Goal: Task Accomplishment & Management: Use online tool/utility

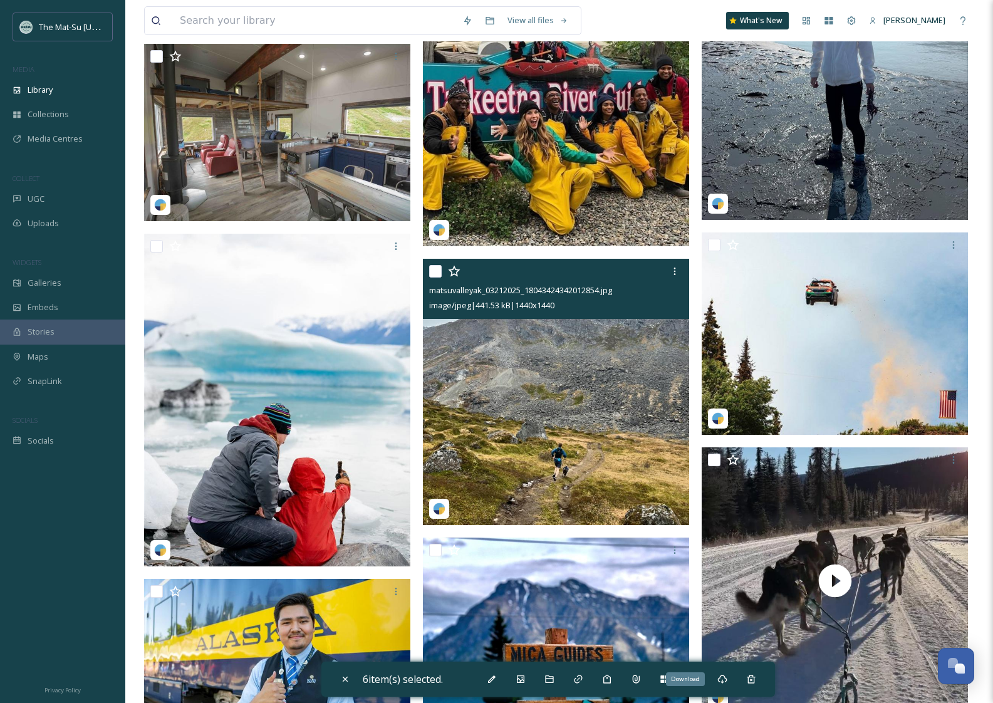
scroll to position [8329, 0]
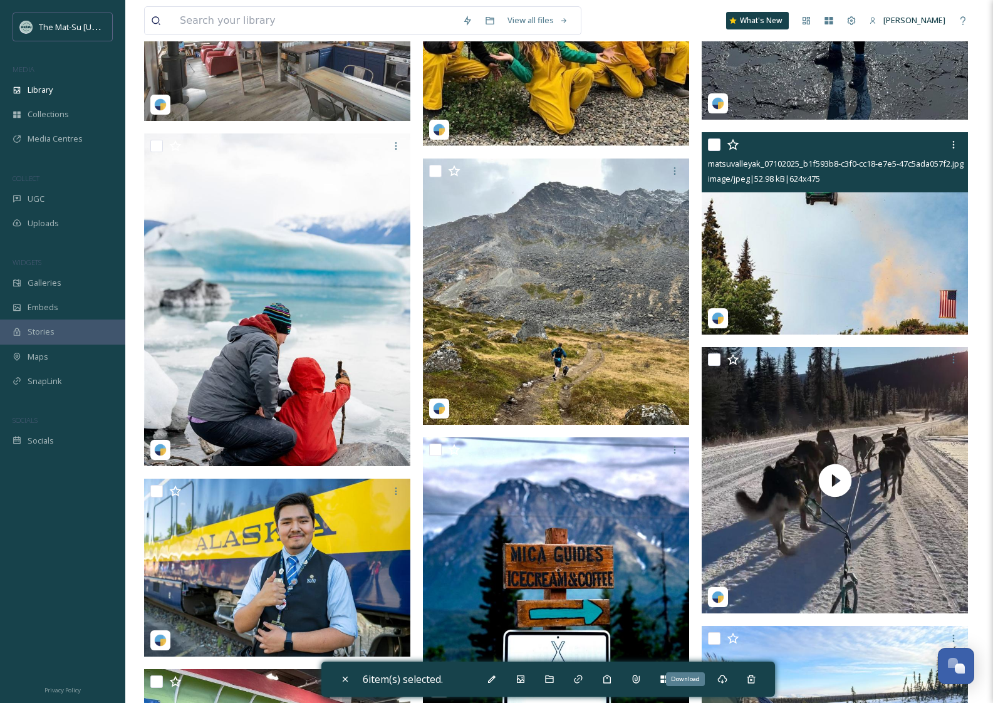
click at [715, 149] on input "checkbox" at bounding box center [714, 145] width 13 height 13
checkbox input "true"
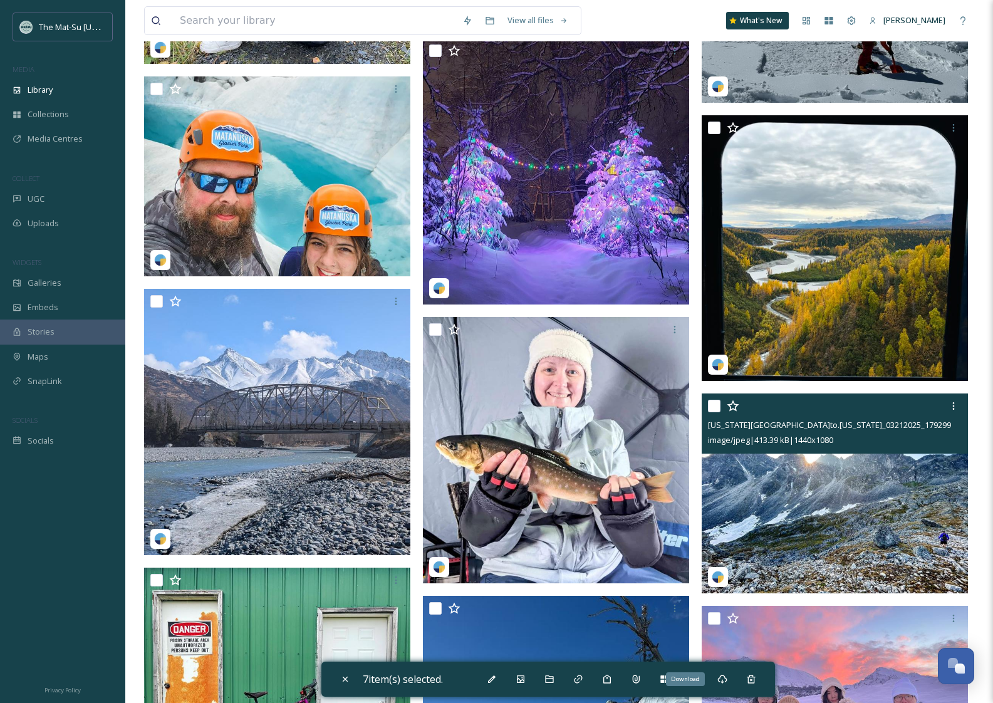
scroll to position [10446, 0]
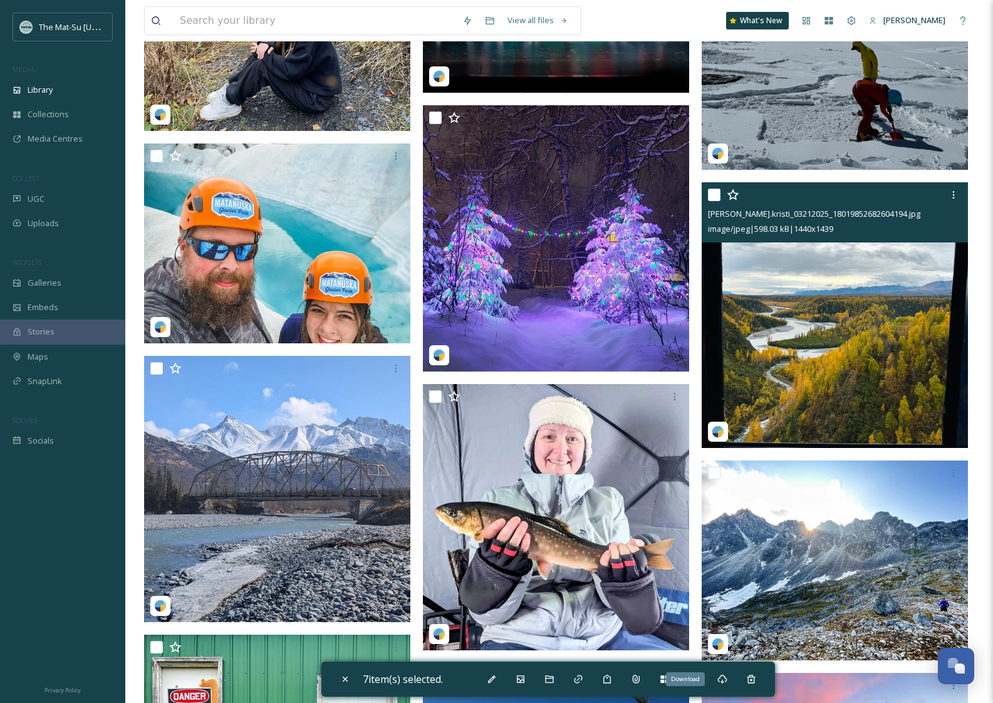
click at [715, 192] on input "checkbox" at bounding box center [714, 195] width 13 height 13
checkbox input "true"
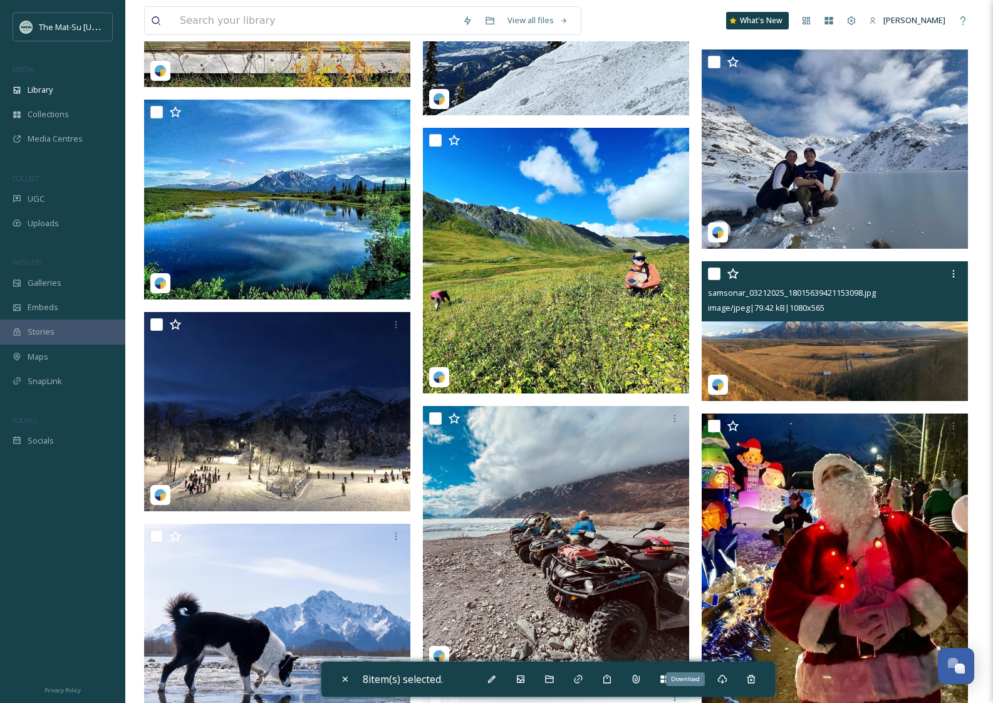
scroll to position [11265, 0]
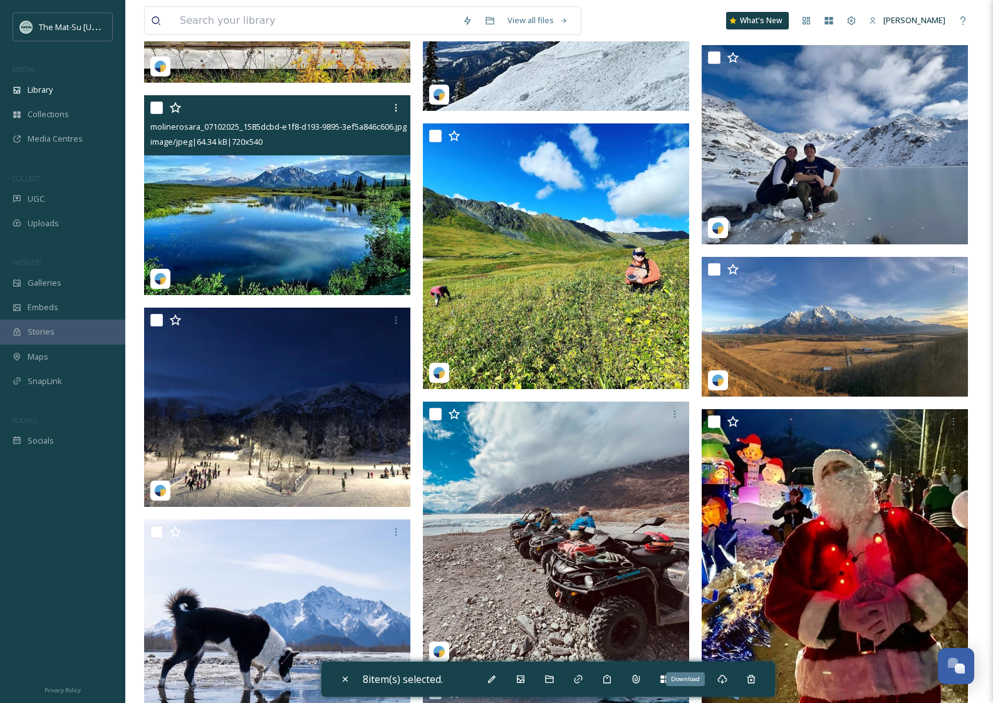
click at [160, 109] on input "checkbox" at bounding box center [156, 108] width 13 height 13
checkbox input "true"
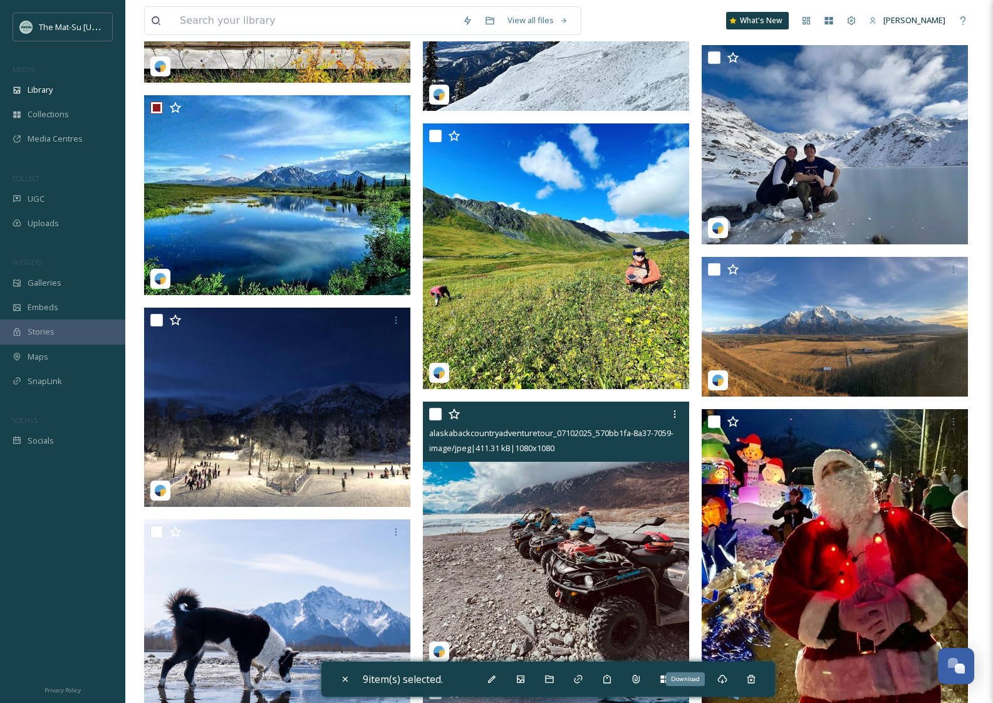
click at [437, 413] on input "checkbox" at bounding box center [435, 414] width 13 height 13
checkbox input "true"
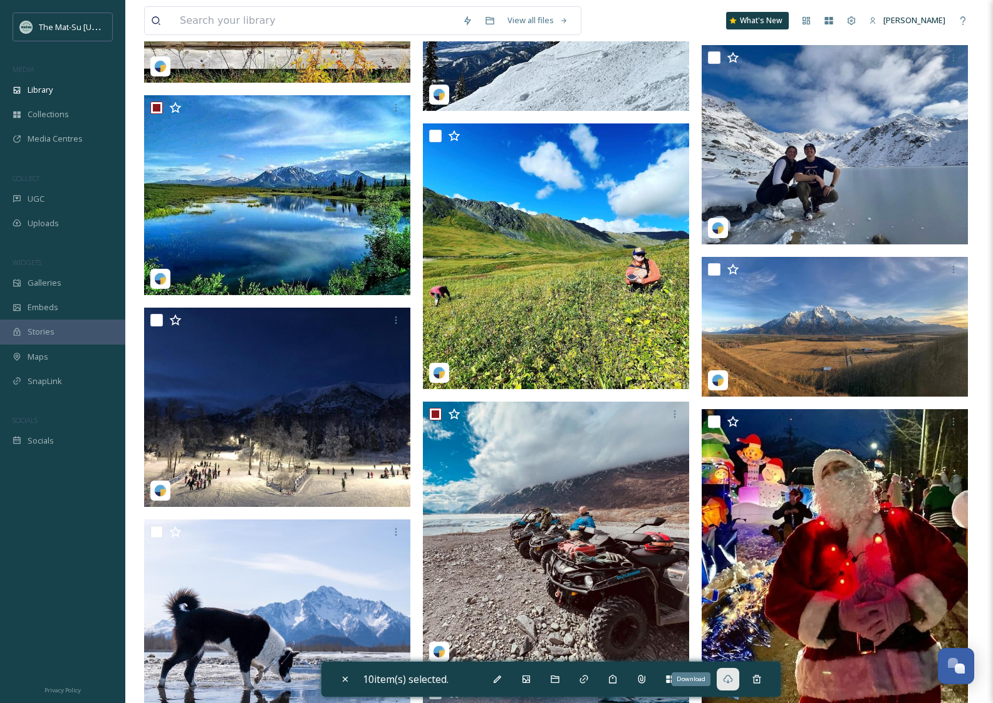
click at [730, 679] on icon at bounding box center [728, 679] width 10 height 10
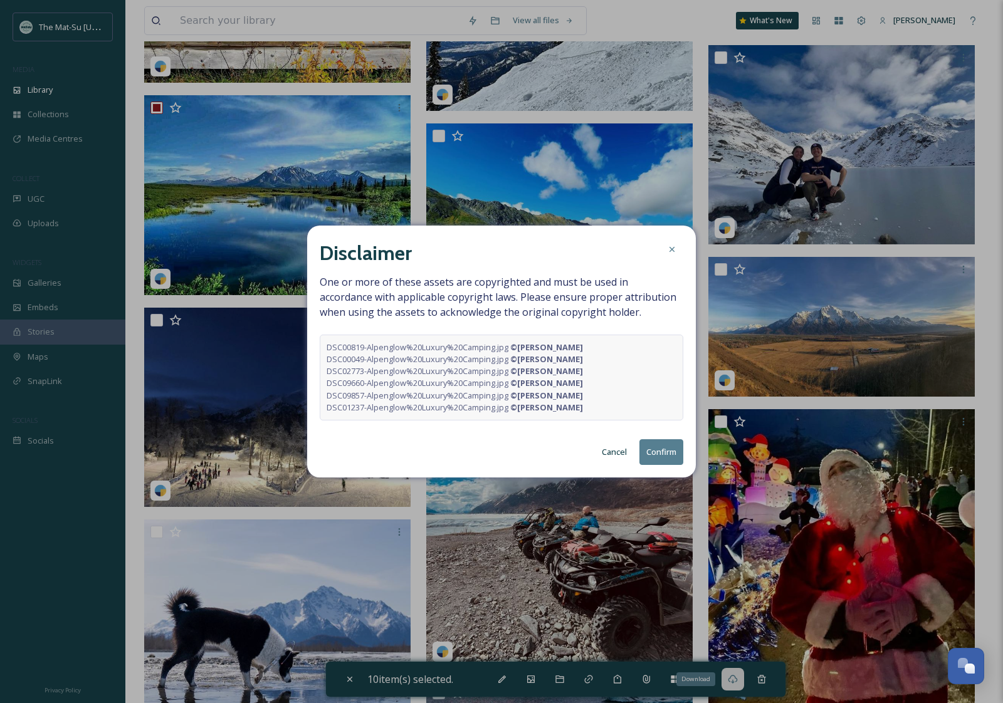
click at [668, 461] on button "Confirm" at bounding box center [661, 452] width 44 height 26
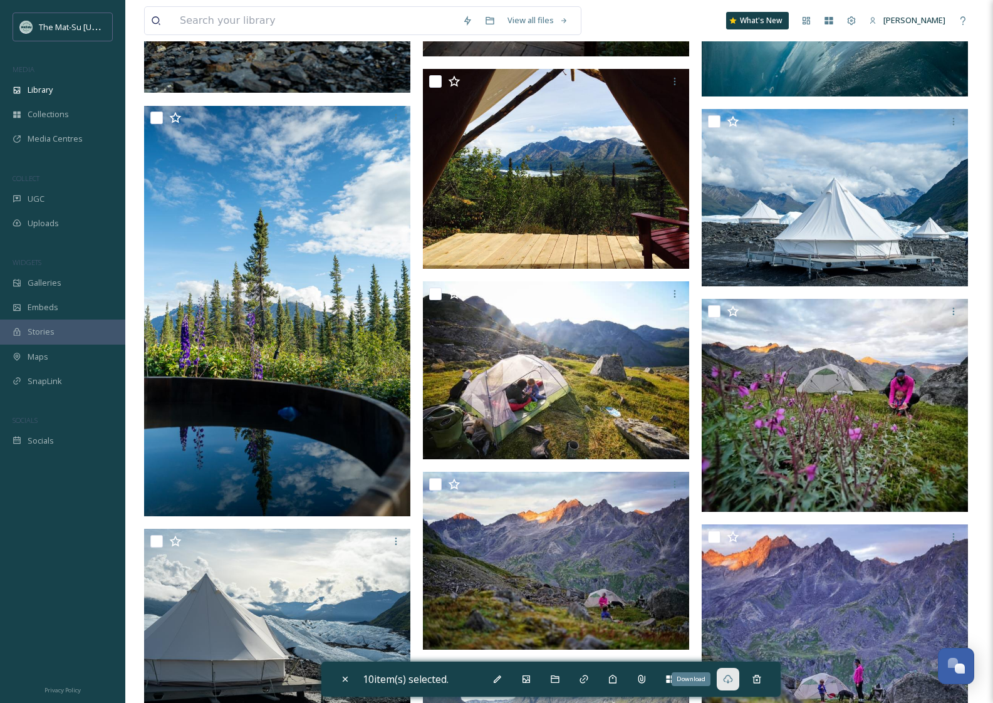
scroll to position [0, 0]
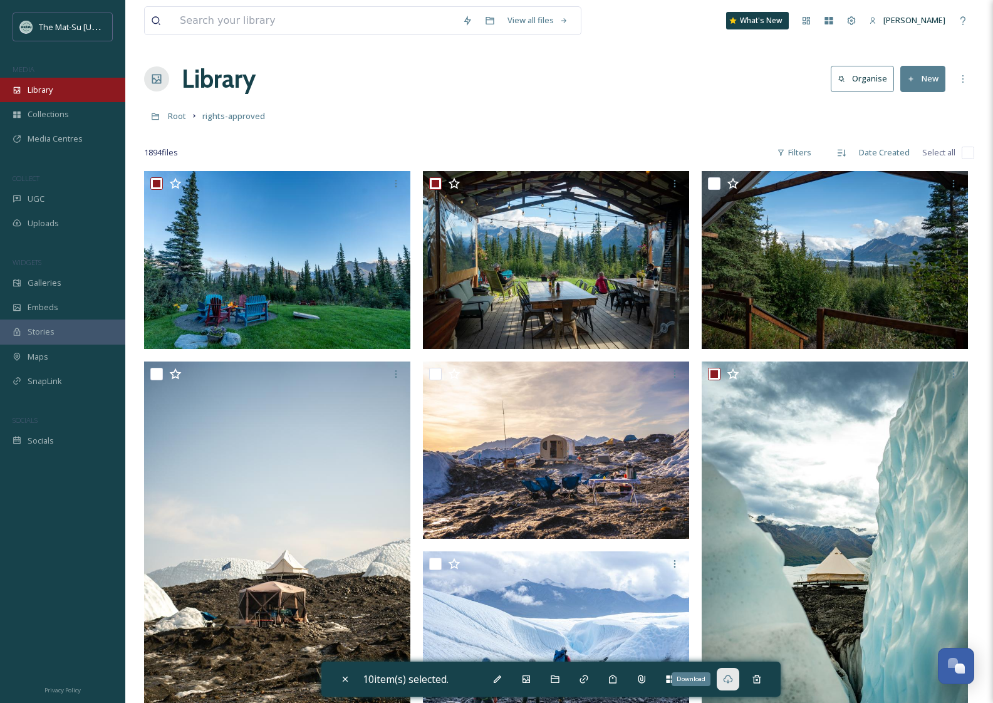
click at [43, 88] on span "Library" at bounding box center [40, 90] width 25 height 12
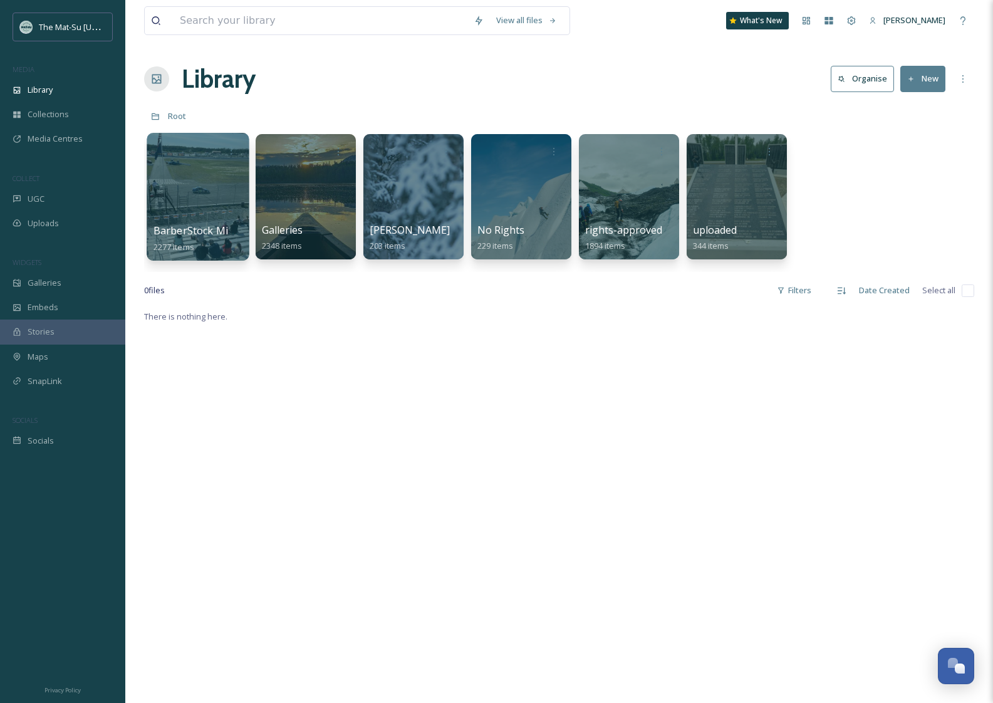
click at [185, 224] on span "BarberStock Migration" at bounding box center [209, 231] width 110 height 14
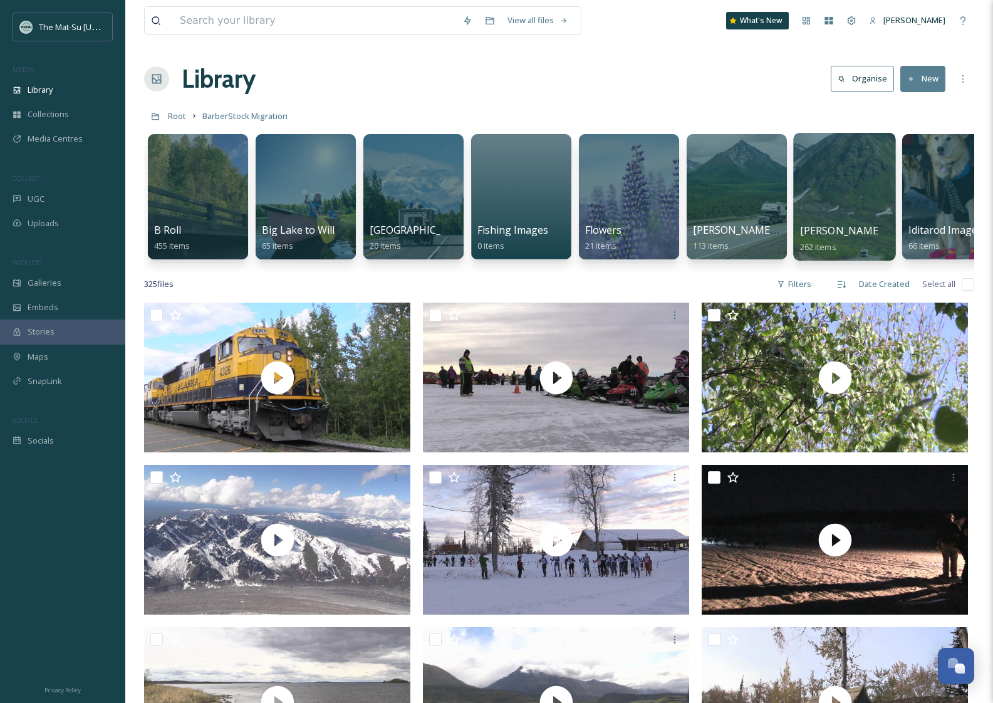
click at [833, 241] on link "[PERSON_NAME] Pass Images 262 items" at bounding box center [872, 239] width 145 height 28
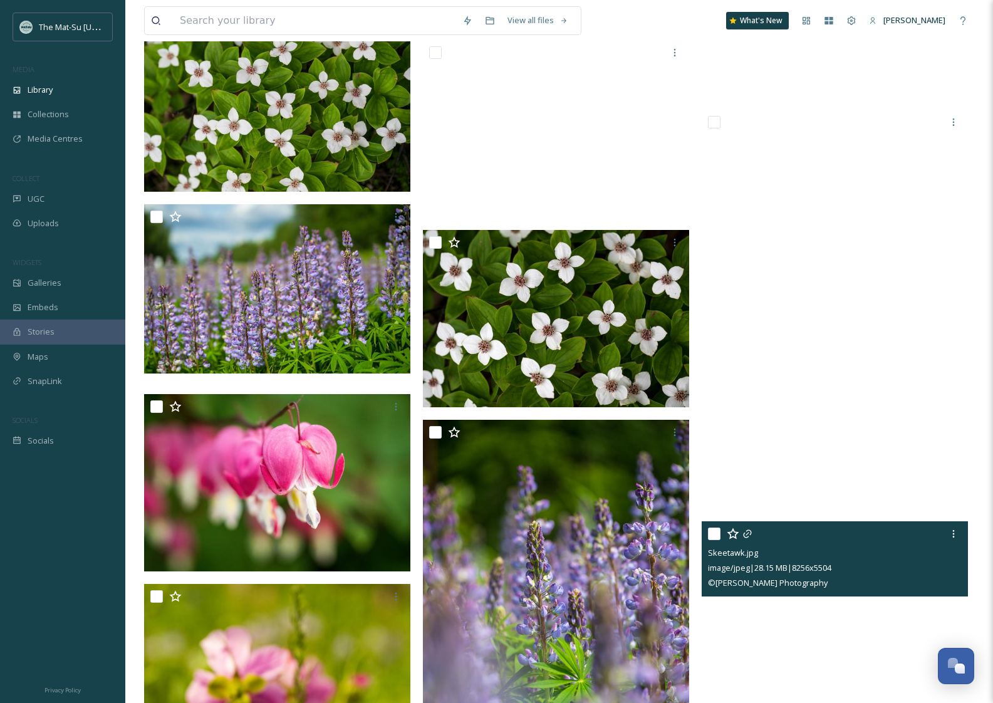
scroll to position [10057, 0]
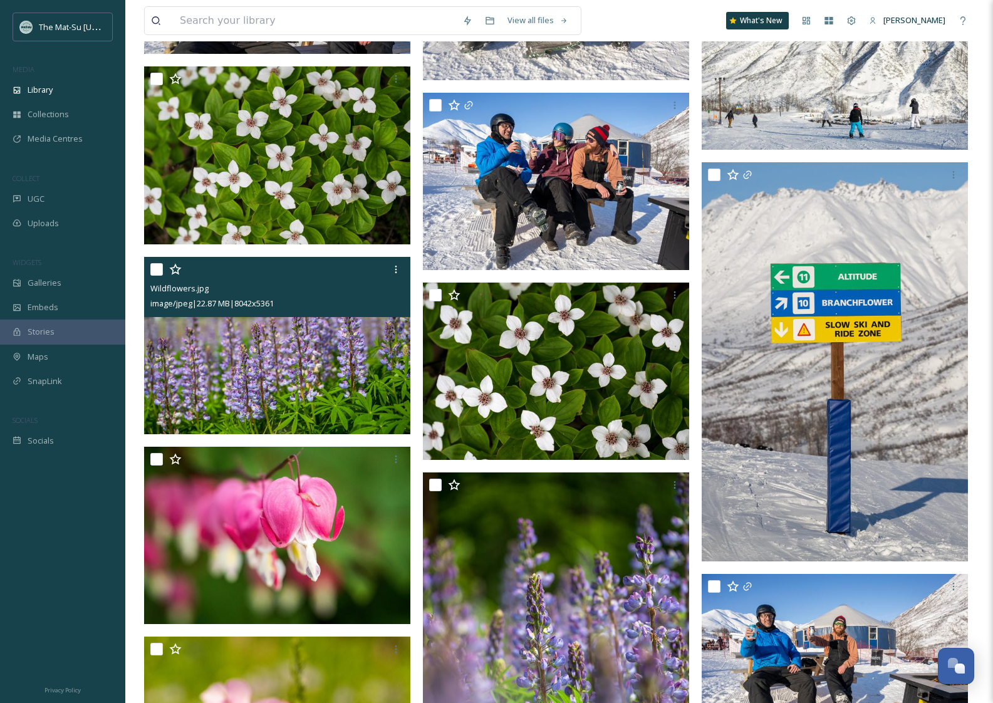
click at [155, 270] on input "checkbox" at bounding box center [156, 269] width 13 height 13
checkbox input "true"
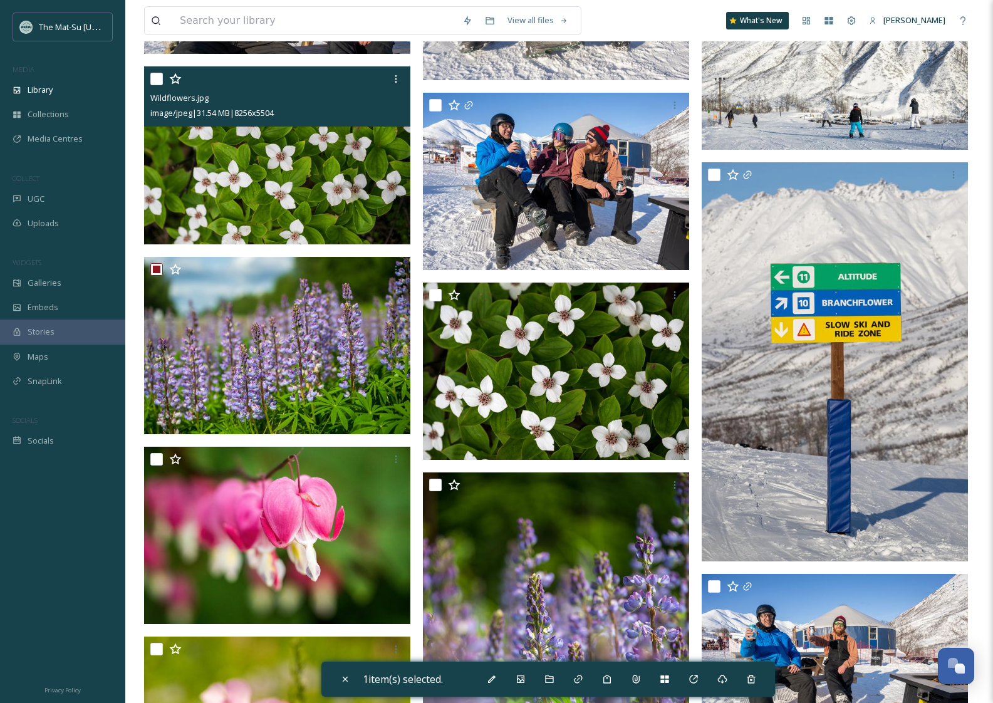
click at [157, 83] on input "checkbox" at bounding box center [156, 79] width 13 height 13
checkbox input "true"
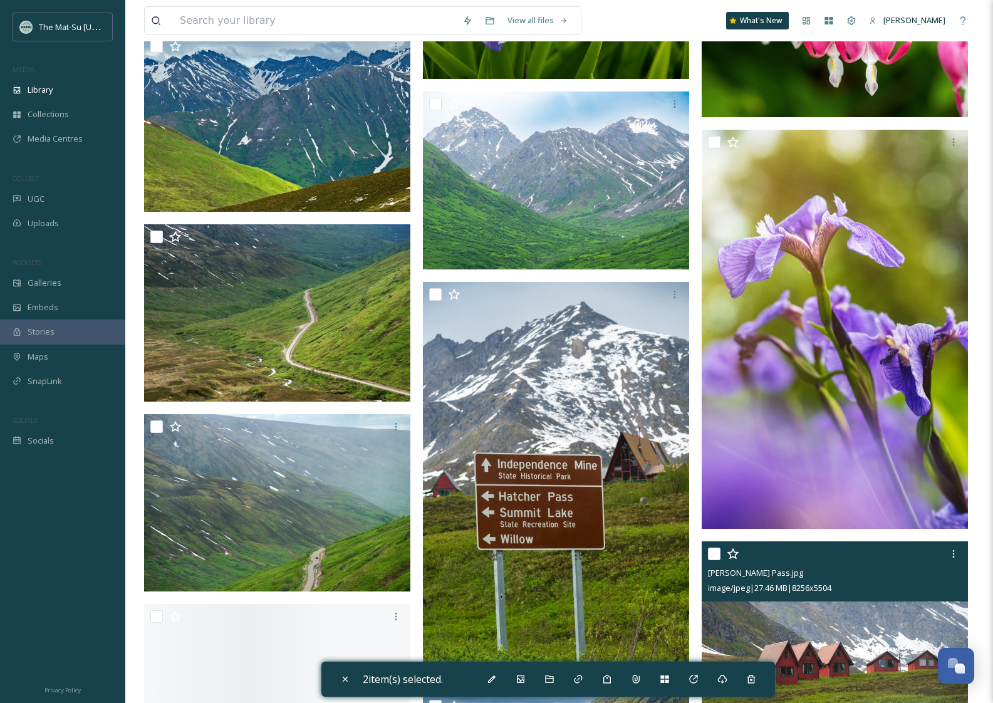
scroll to position [11006, 0]
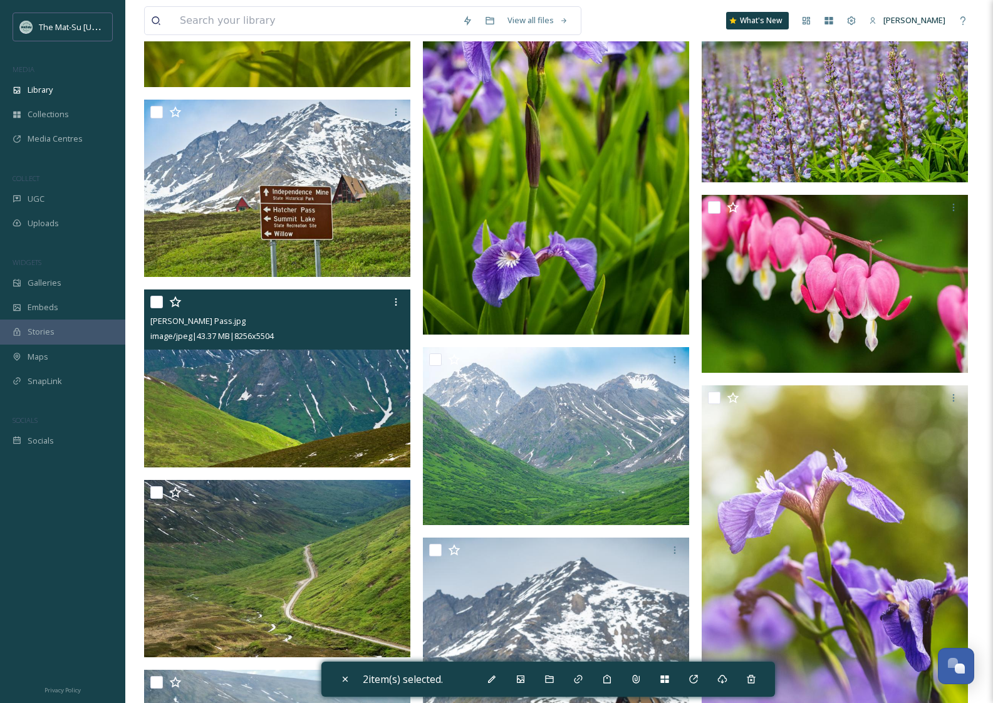
click at [157, 302] on input "checkbox" at bounding box center [156, 302] width 13 height 13
checkbox input "true"
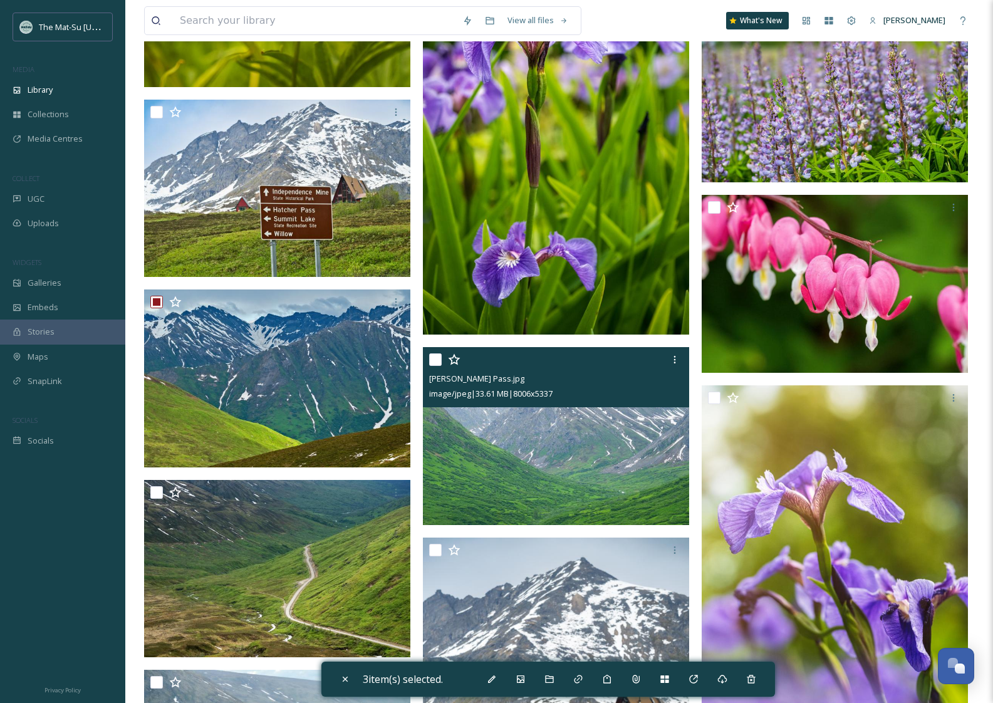
click at [434, 357] on input "checkbox" at bounding box center [435, 359] width 13 height 13
checkbox input "true"
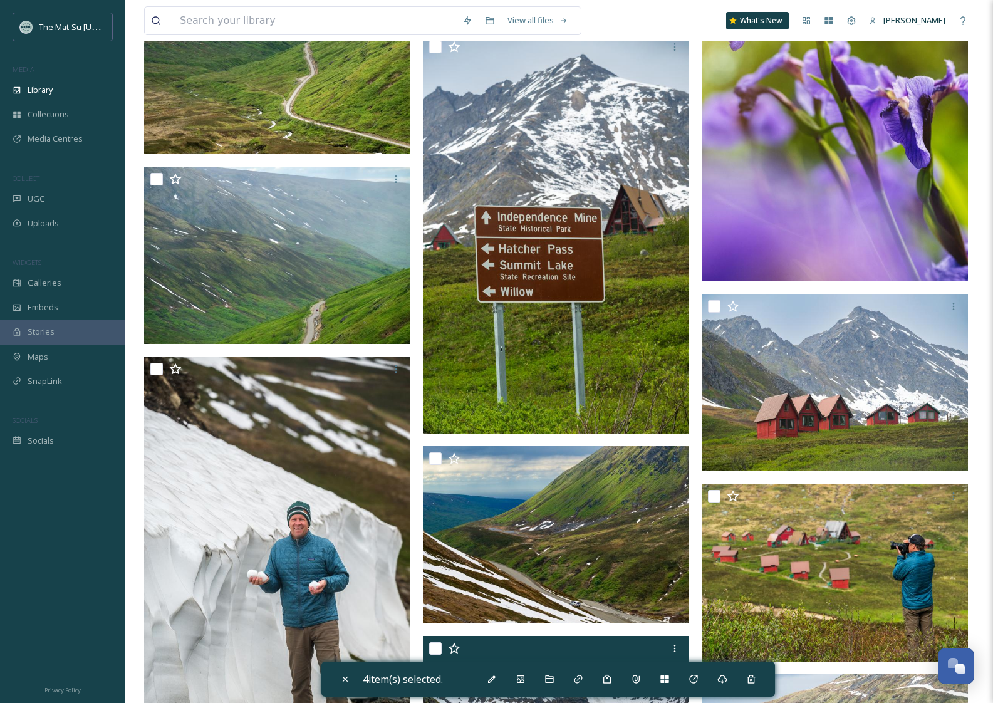
scroll to position [11663, 0]
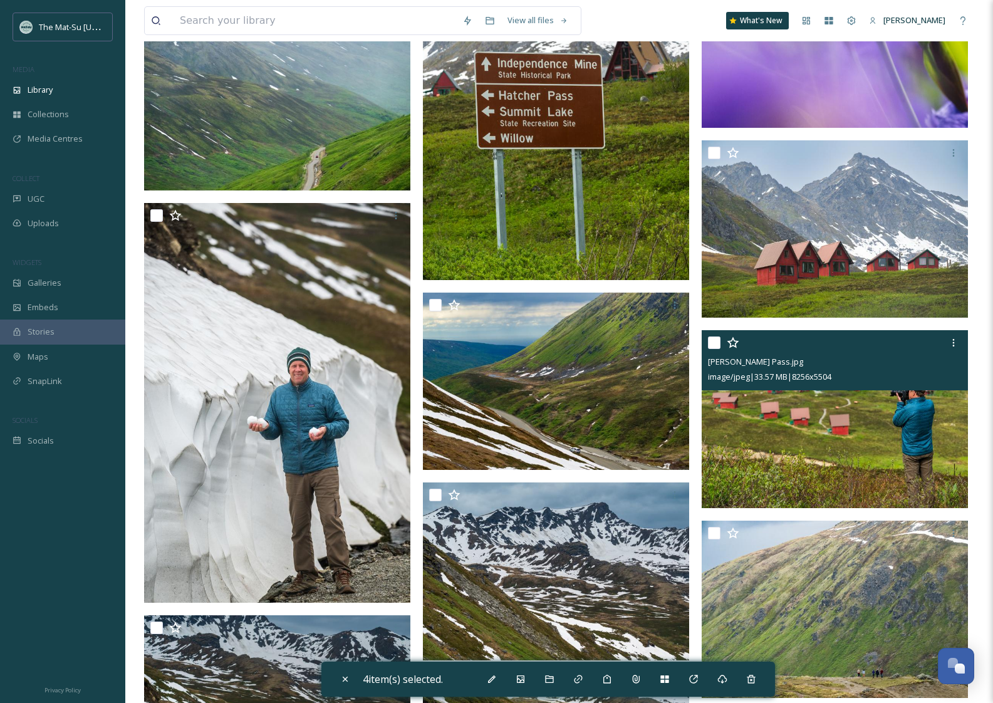
click at [711, 346] on input "checkbox" at bounding box center [714, 343] width 13 height 13
checkbox input "true"
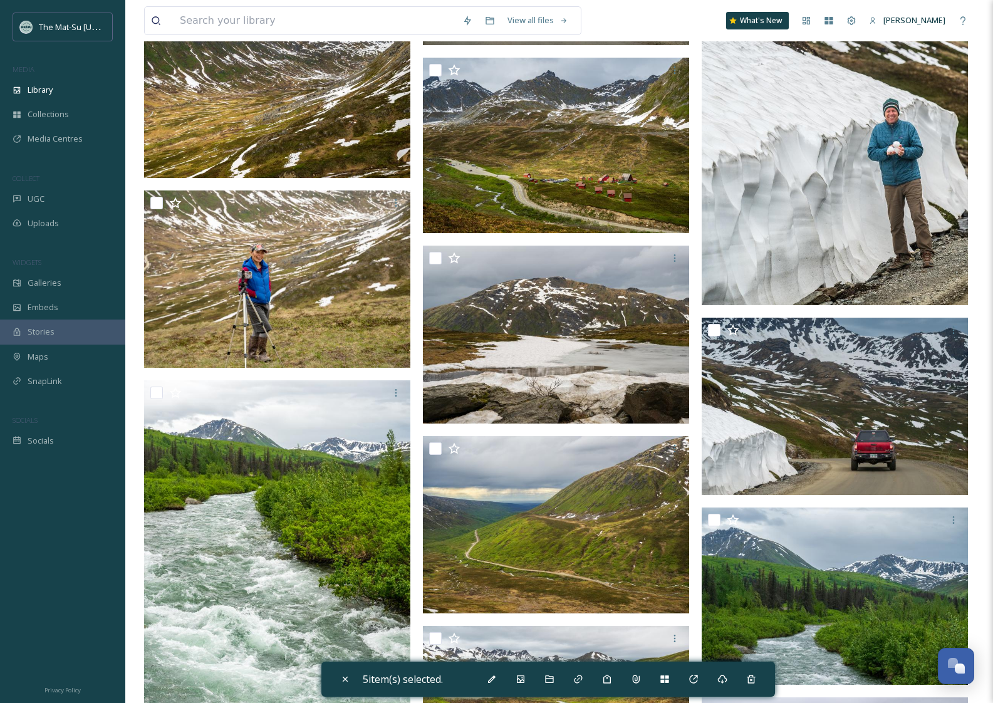
scroll to position [12637, 0]
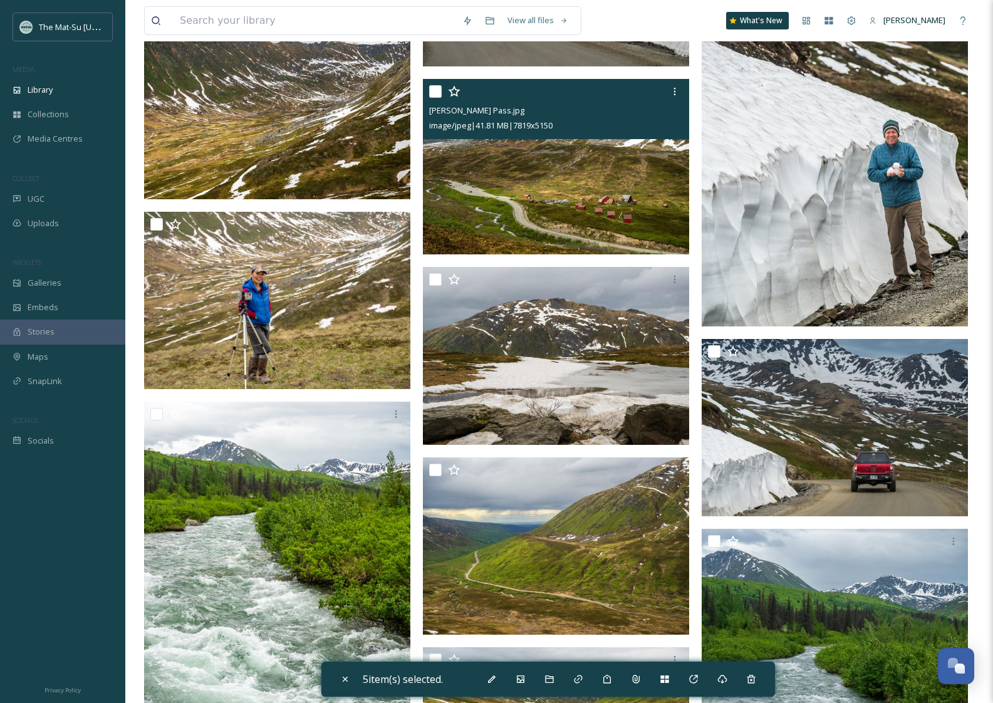
click at [438, 94] on input "checkbox" at bounding box center [435, 91] width 13 height 13
checkbox input "true"
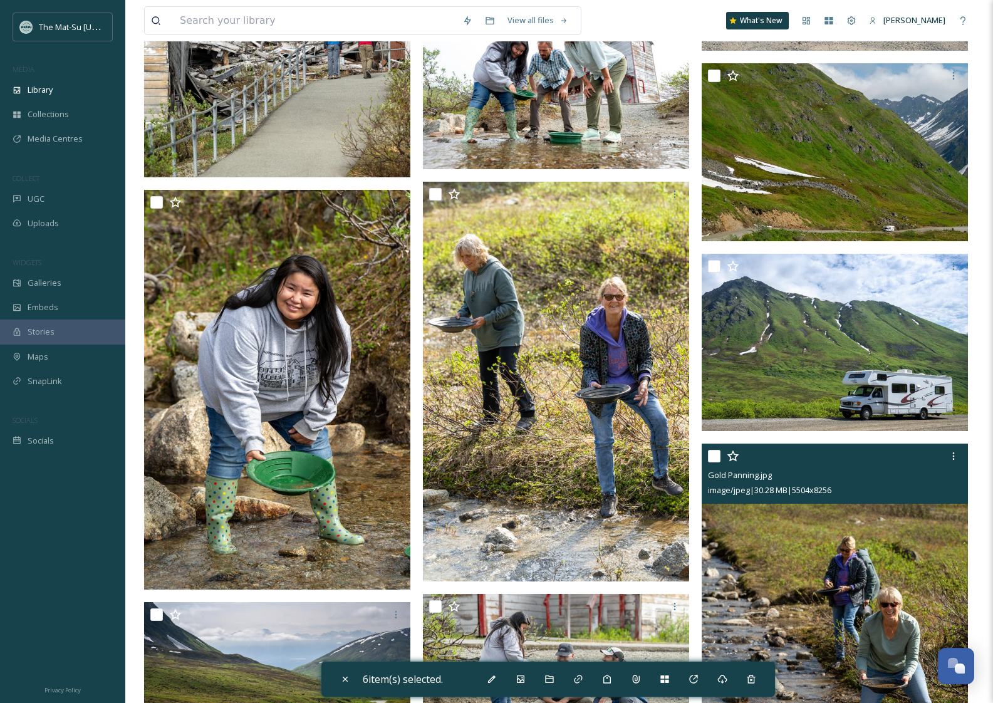
scroll to position [20205, 0]
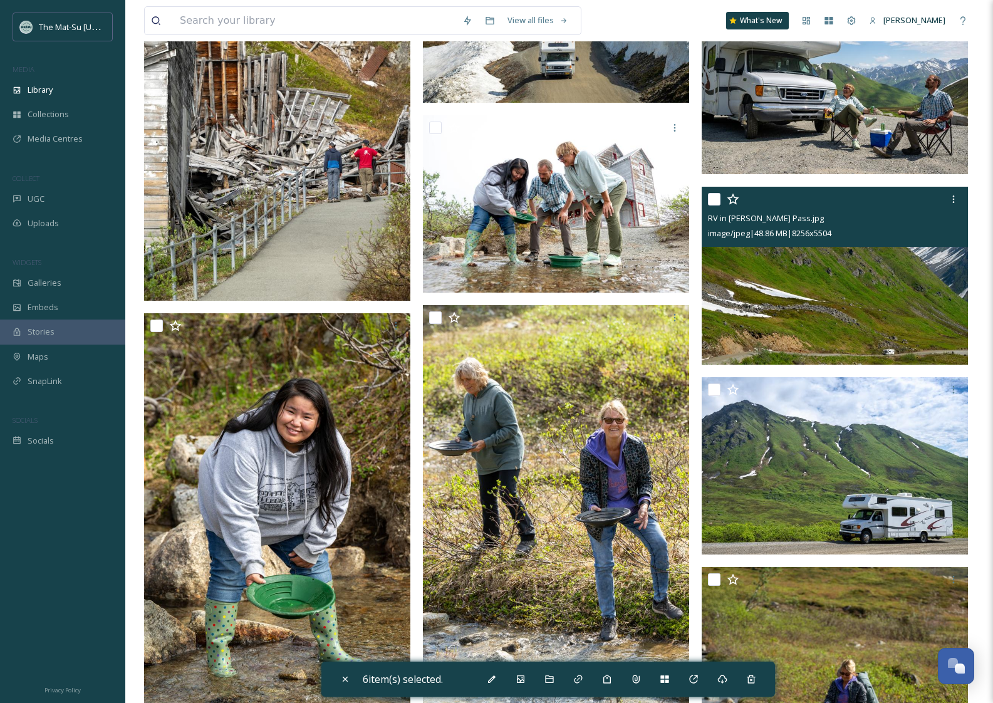
click at [709, 198] on input "checkbox" at bounding box center [714, 199] width 13 height 13
checkbox input "true"
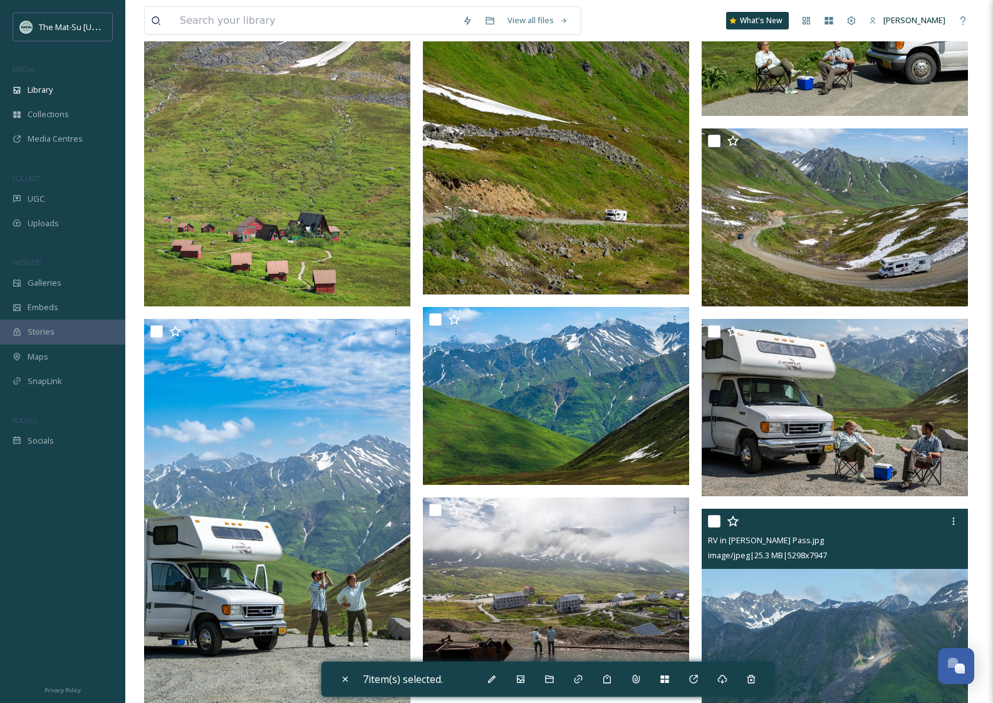
scroll to position [22262, 0]
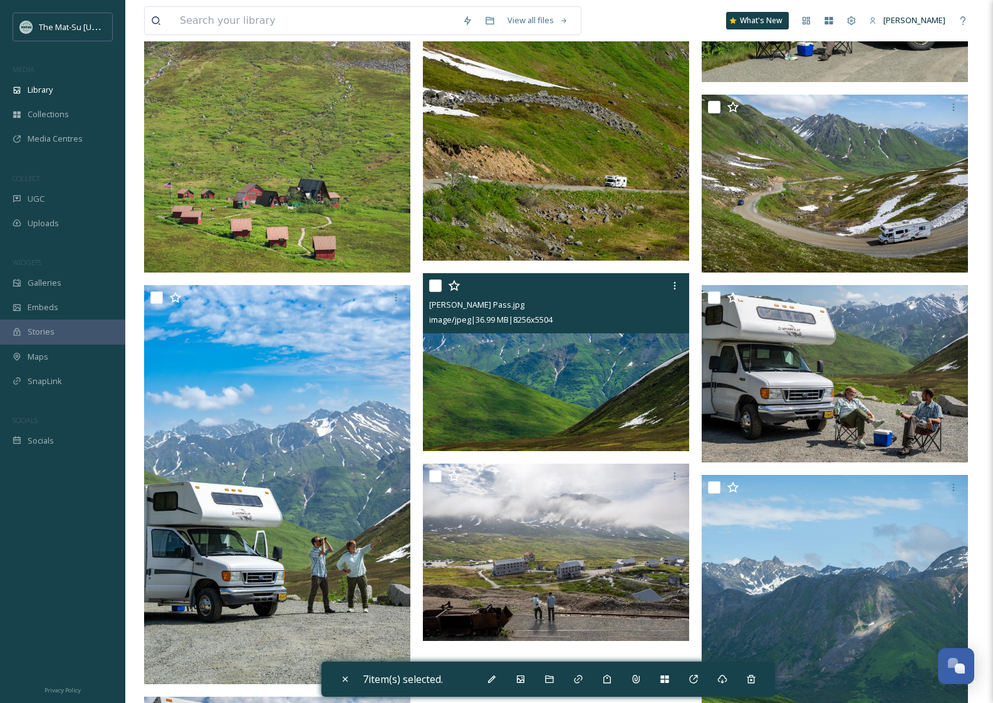
click at [435, 285] on input "checkbox" at bounding box center [435, 286] width 13 height 13
checkbox input "true"
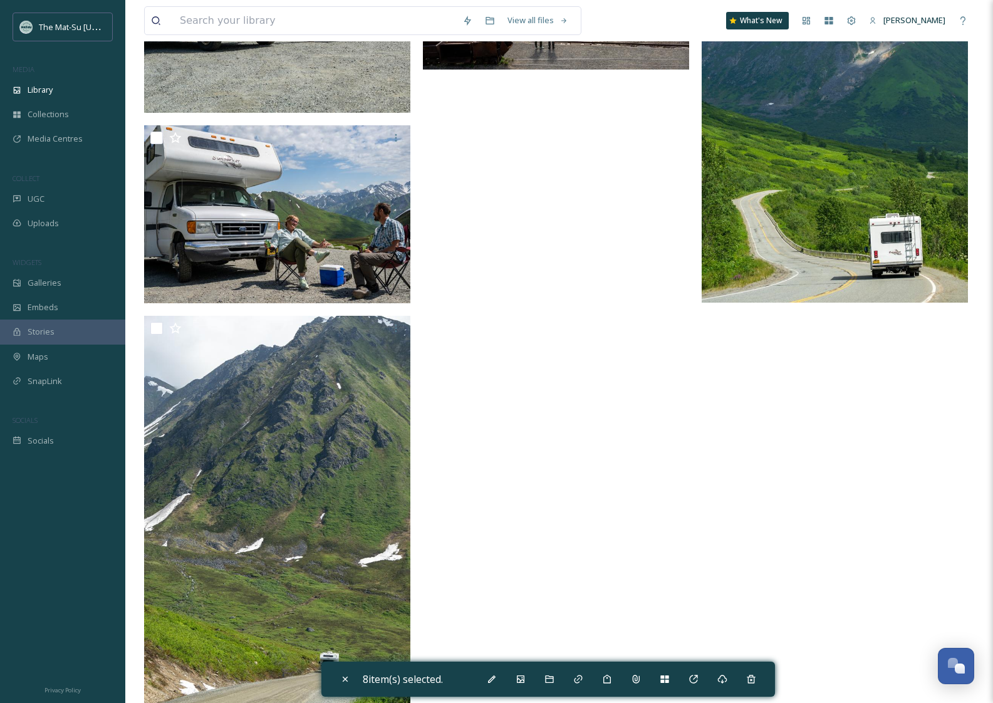
scroll to position [22866, 0]
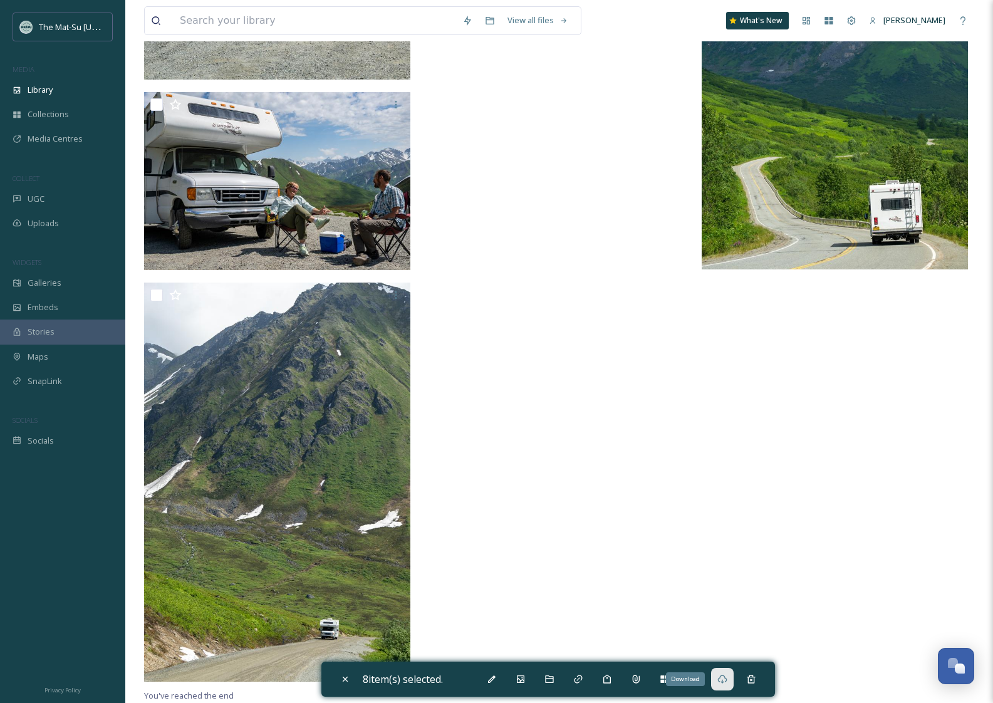
click at [725, 681] on icon at bounding box center [722, 679] width 9 height 9
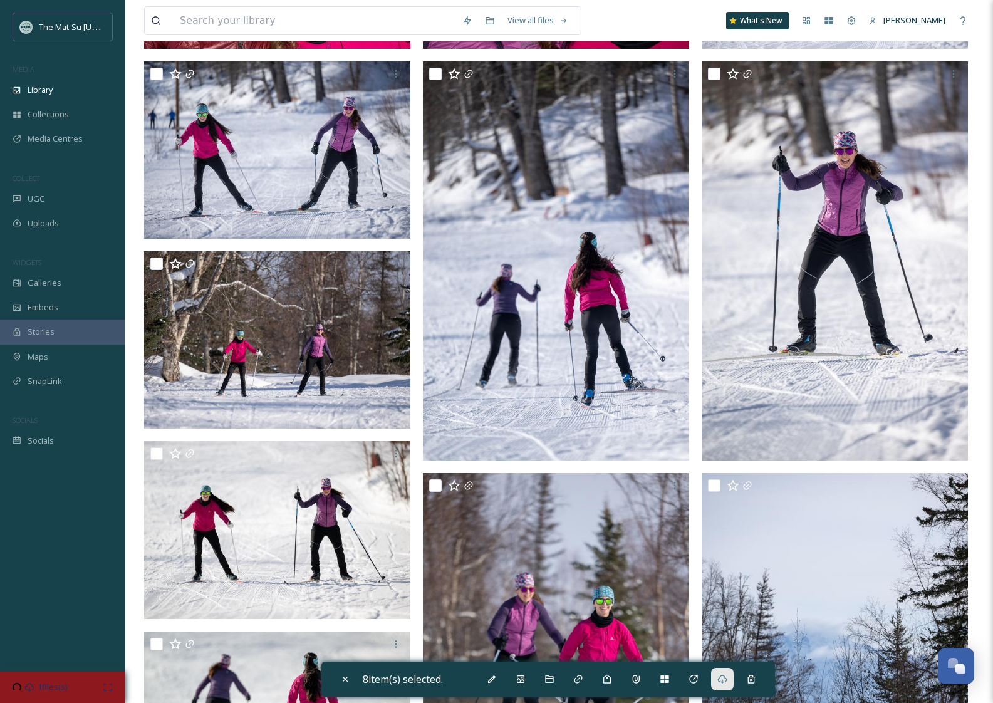
scroll to position [0, 0]
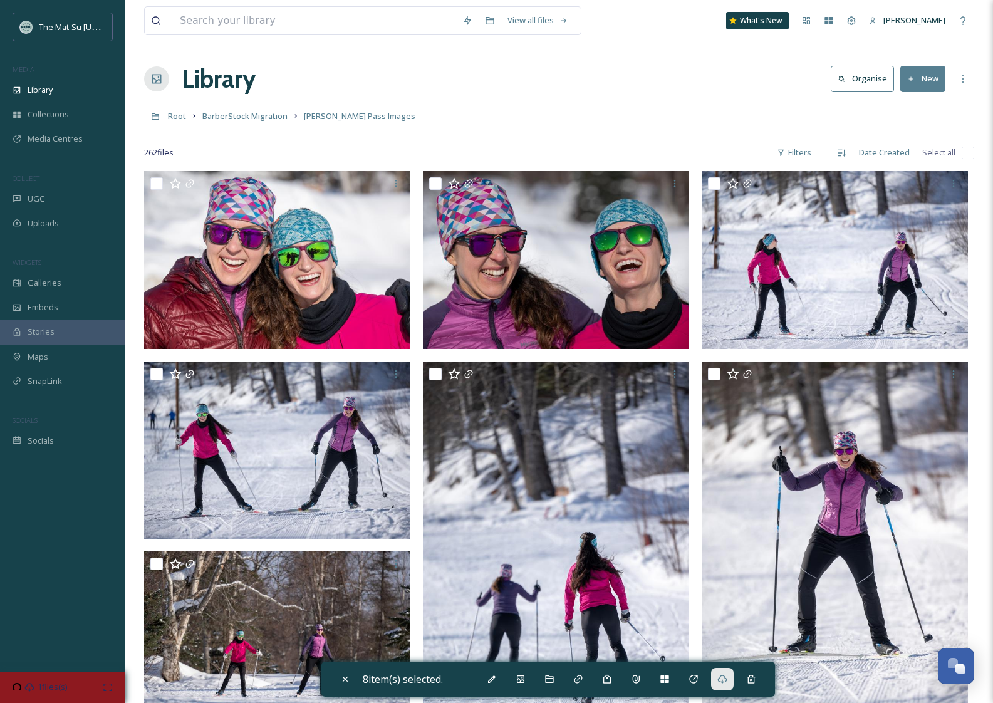
click at [605, 3] on div "View all files What's New [PERSON_NAME]" at bounding box center [559, 20] width 830 height 41
click at [45, 84] on span "Library" at bounding box center [40, 90] width 25 height 12
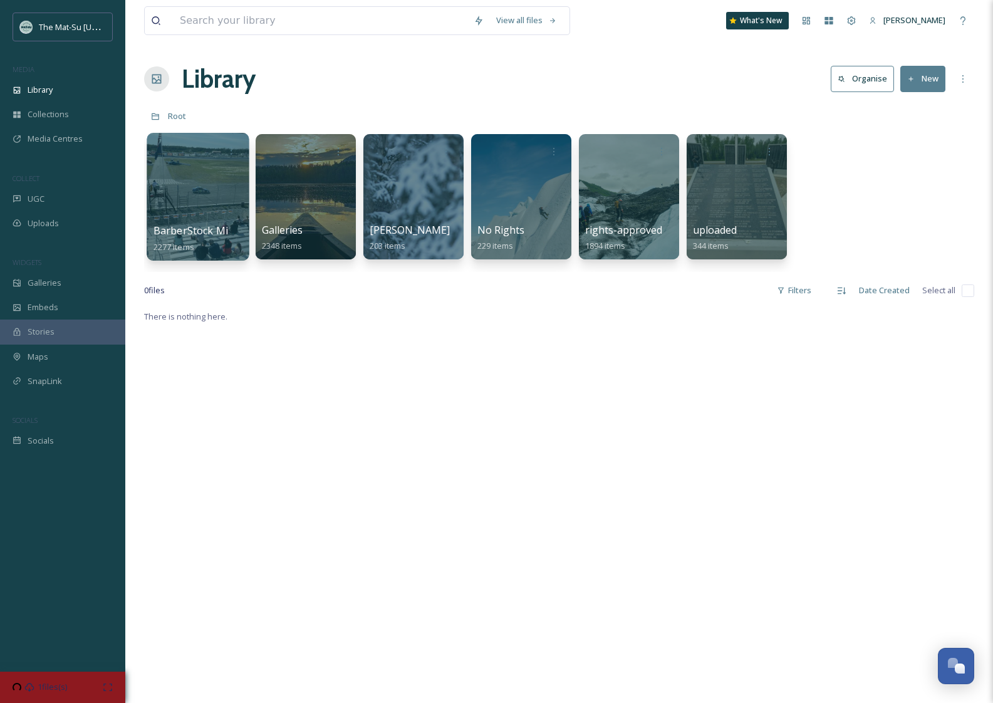
click at [231, 195] on div at bounding box center [198, 197] width 102 height 128
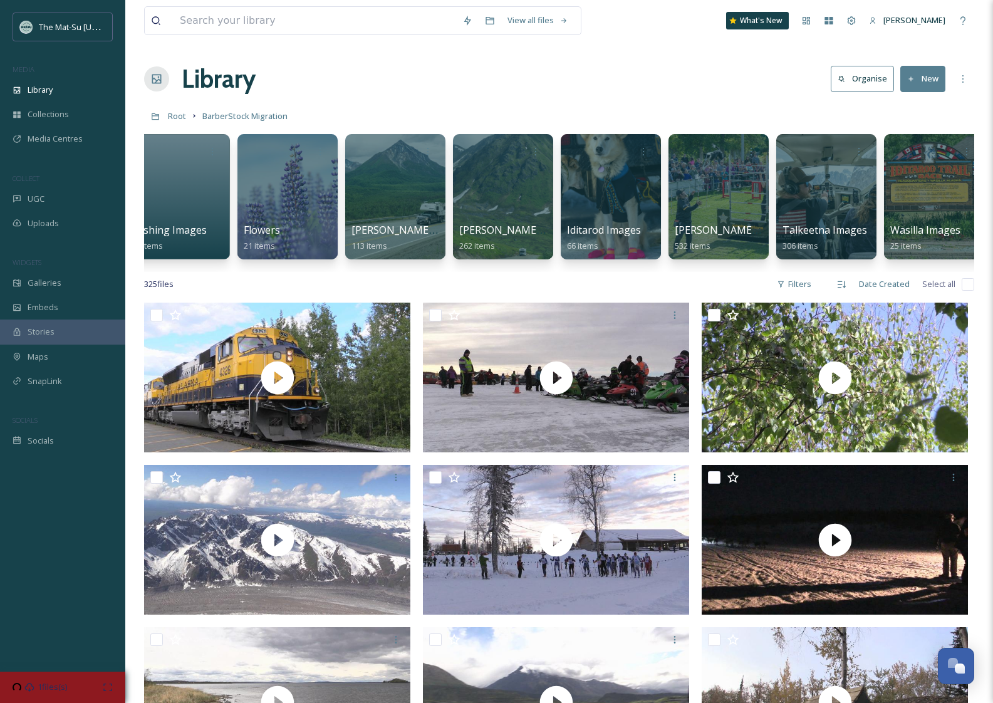
scroll to position [0, 415]
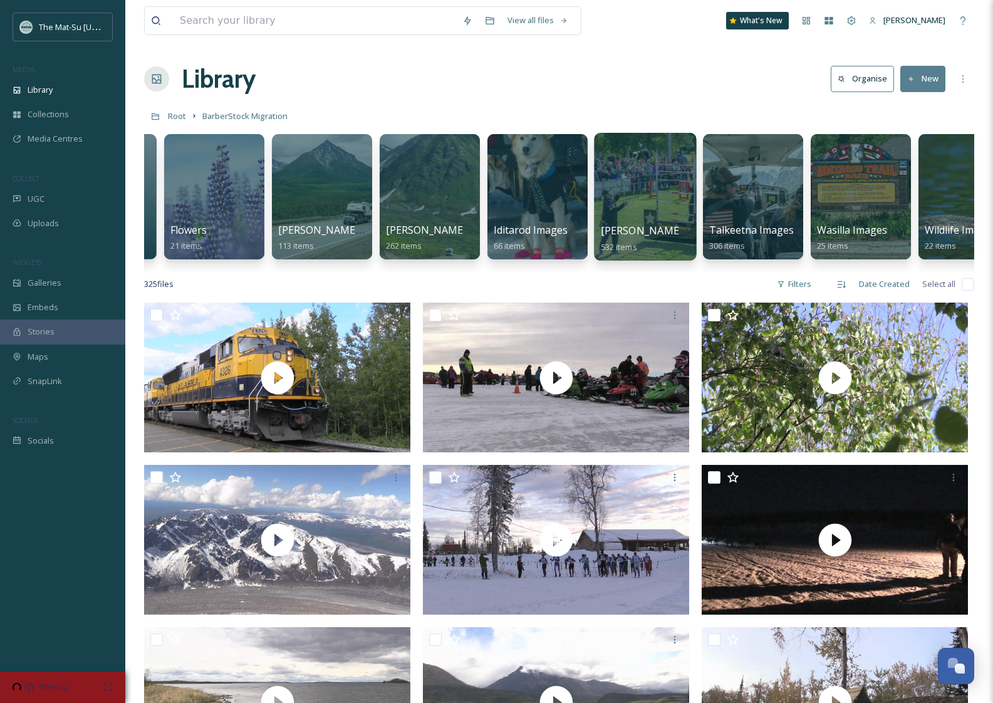
click at [685, 176] on div at bounding box center [645, 197] width 102 height 128
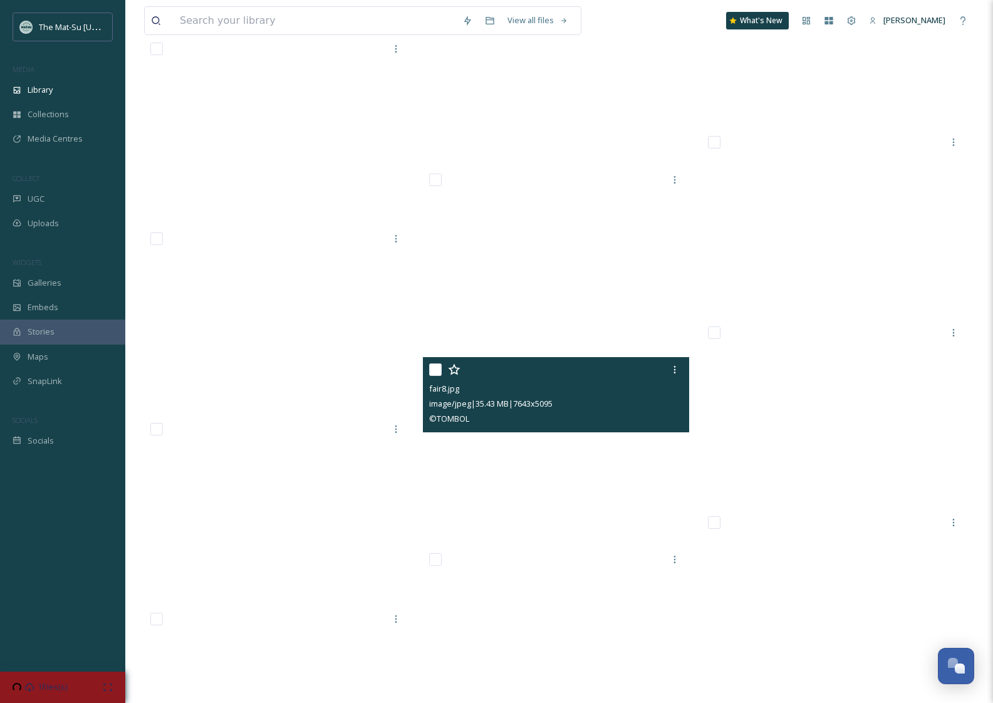
scroll to position [19736, 0]
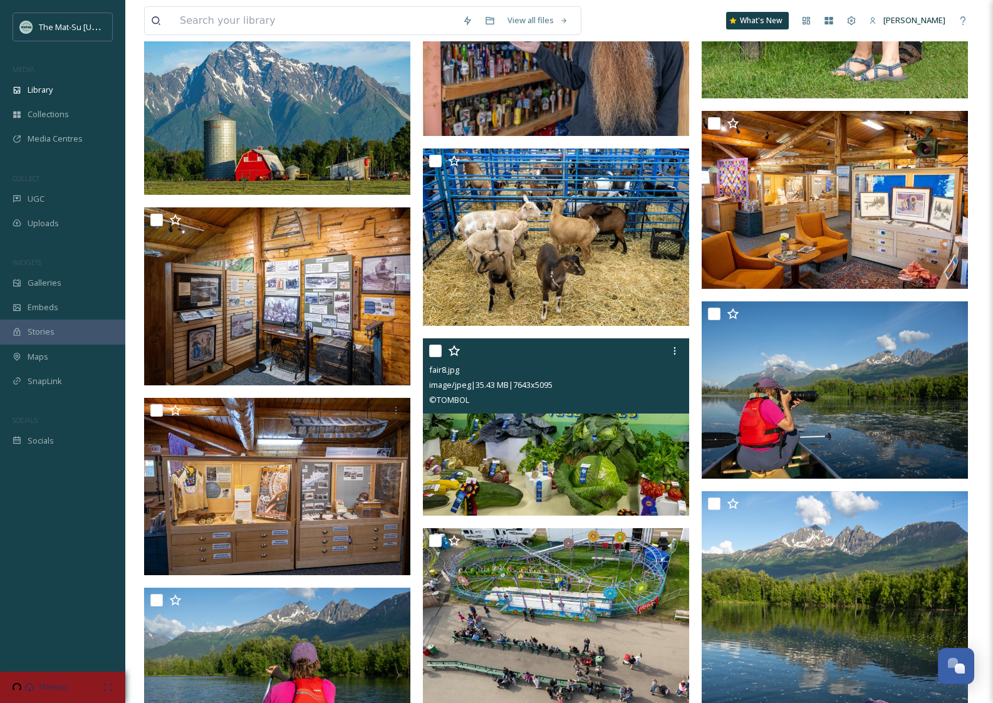
click at [440, 351] on input "checkbox" at bounding box center [435, 351] width 13 height 13
checkbox input "true"
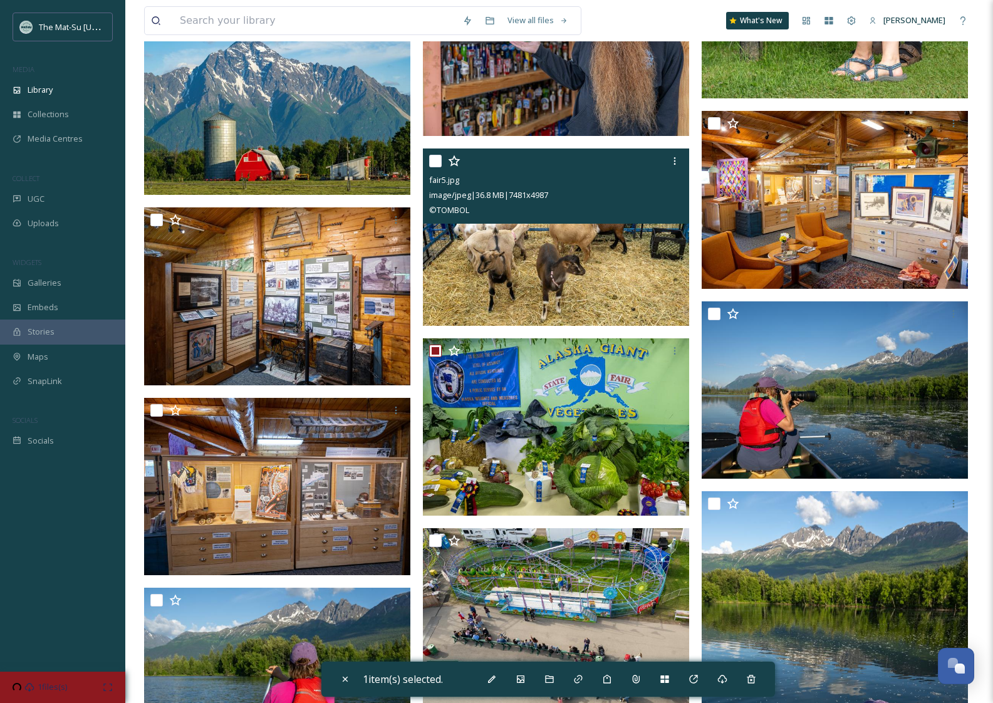
click at [434, 159] on input "checkbox" at bounding box center [435, 161] width 13 height 13
checkbox input "true"
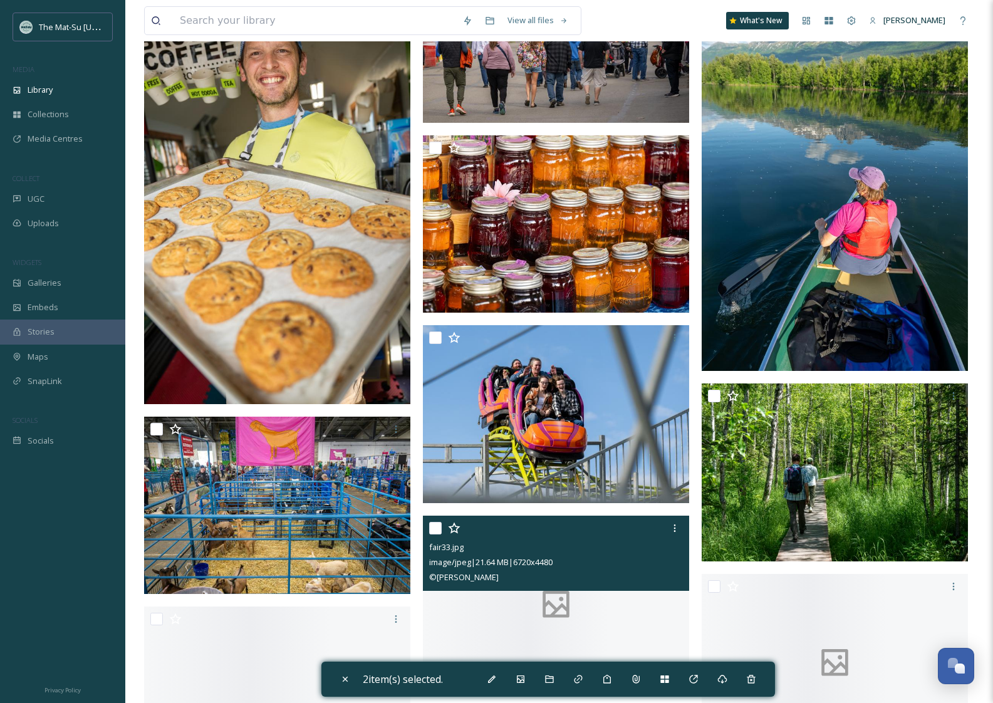
scroll to position [21106, 0]
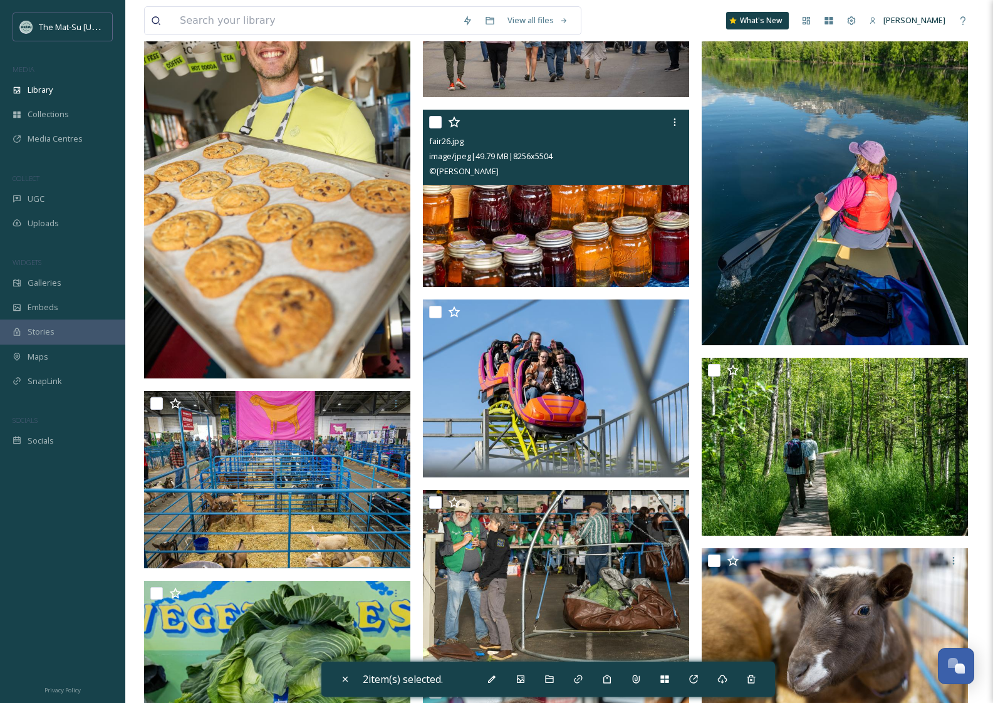
click at [434, 123] on input "checkbox" at bounding box center [435, 122] width 13 height 13
checkbox input "true"
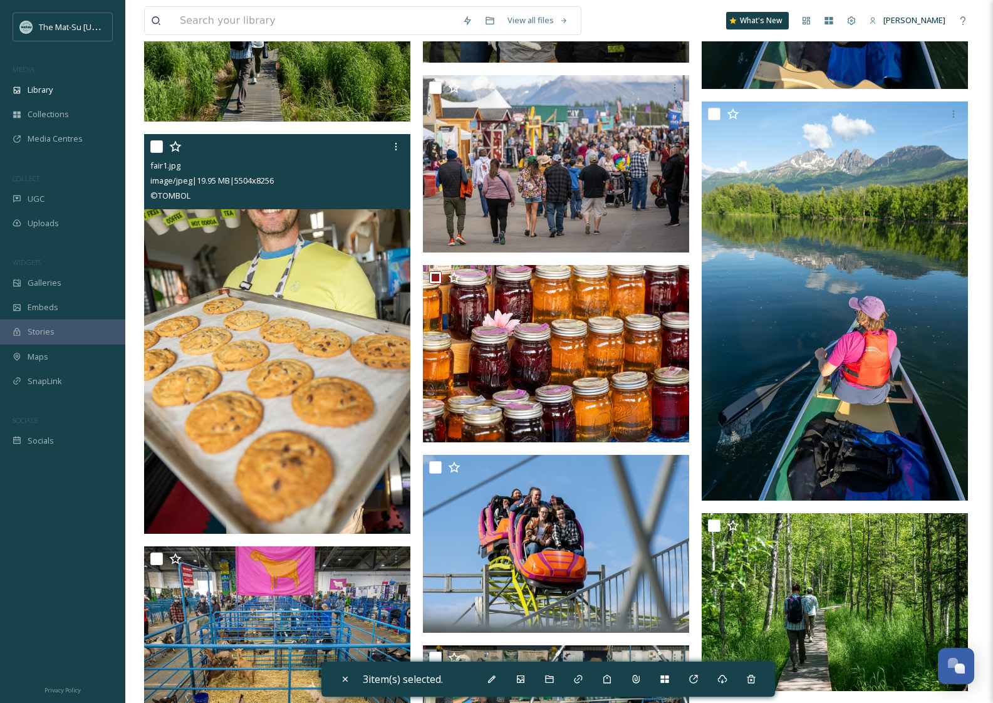
scroll to position [20949, 0]
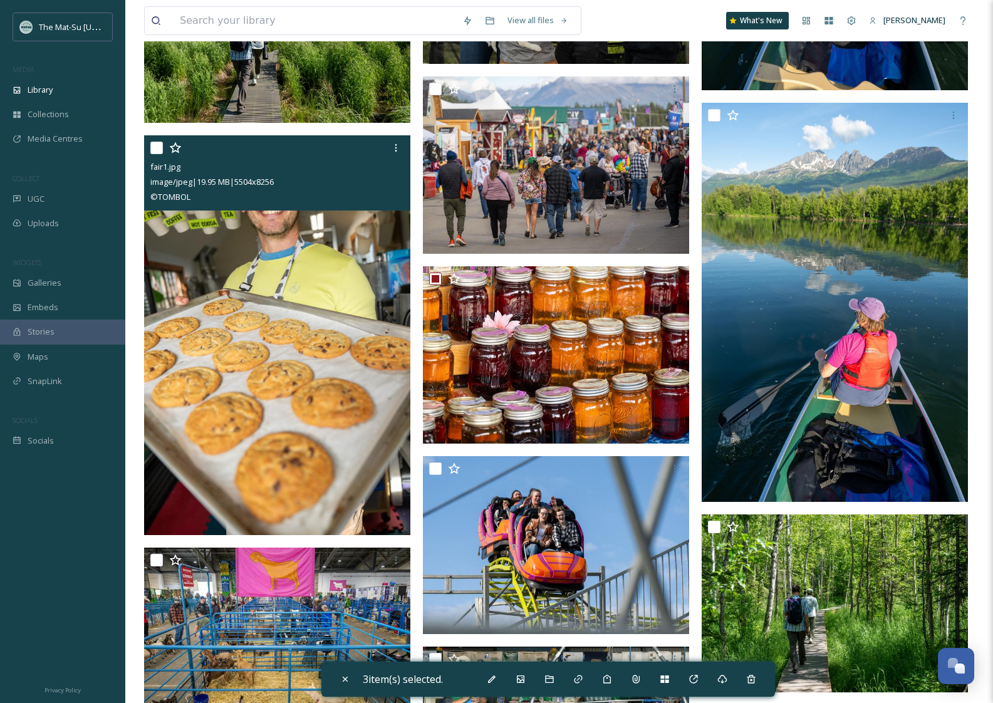
click at [157, 146] on input "checkbox" at bounding box center [156, 148] width 13 height 13
checkbox input "true"
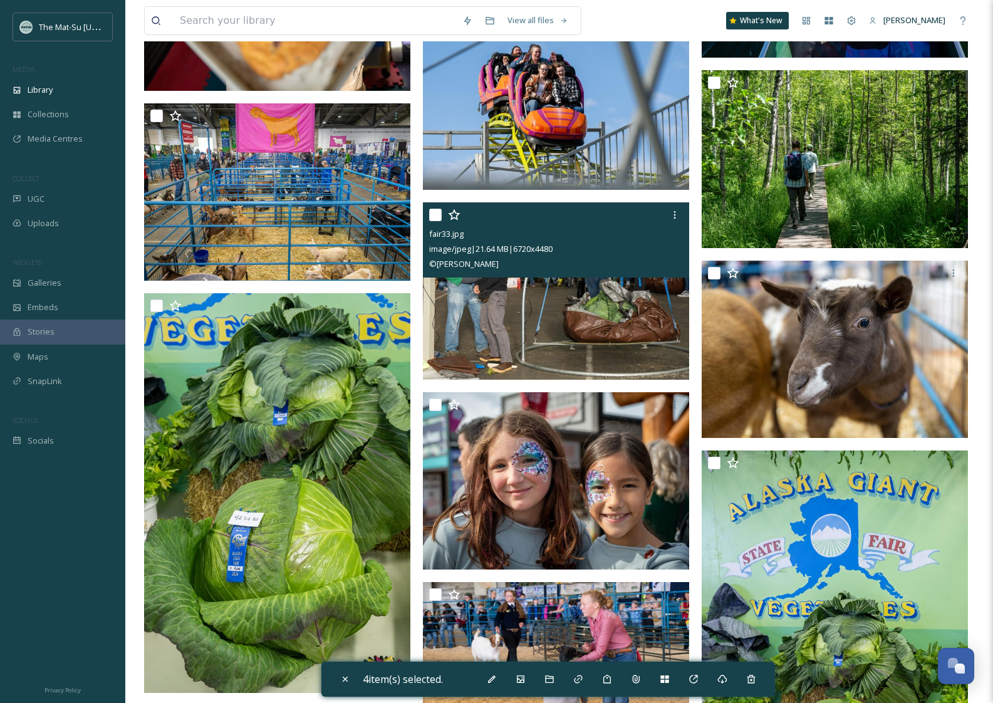
scroll to position [21396, 0]
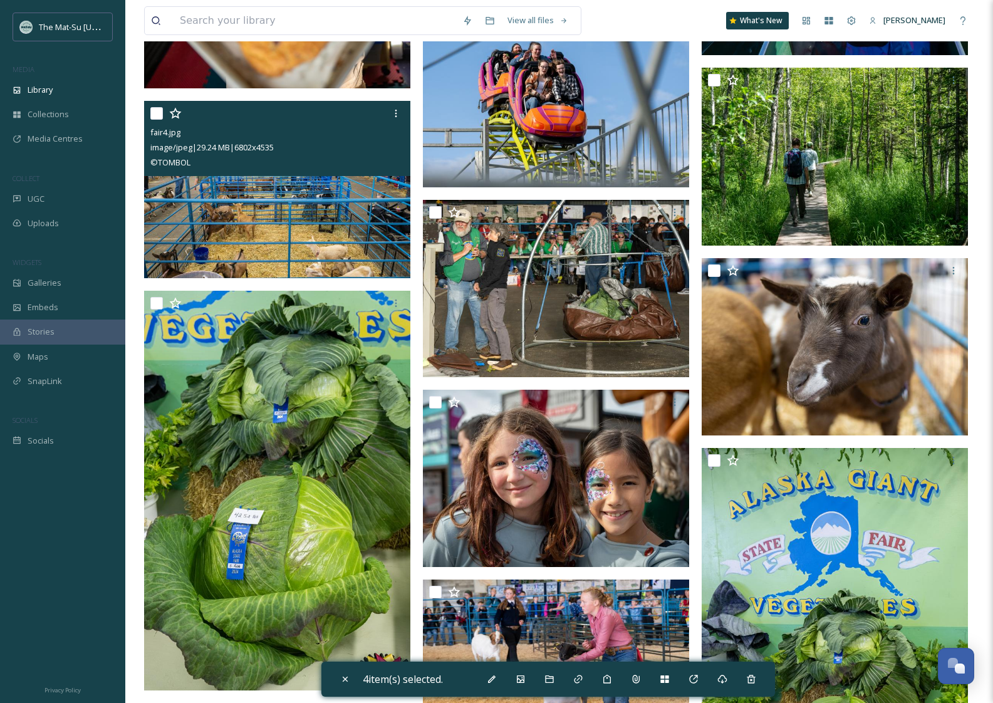
click at [157, 111] on input "checkbox" at bounding box center [156, 113] width 13 height 13
checkbox input "true"
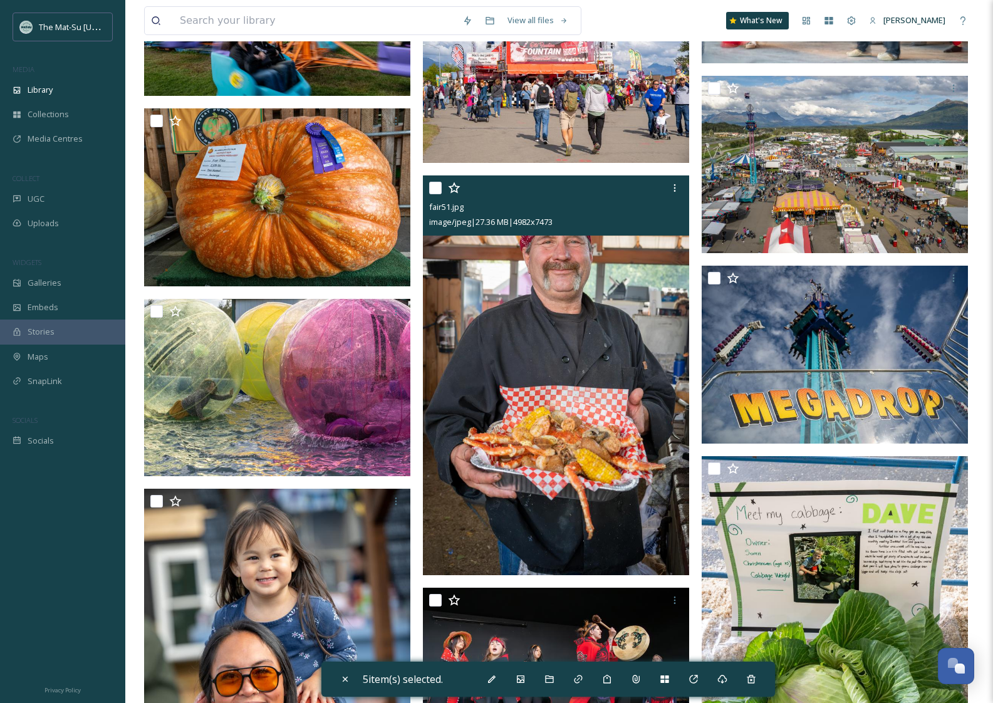
scroll to position [22366, 0]
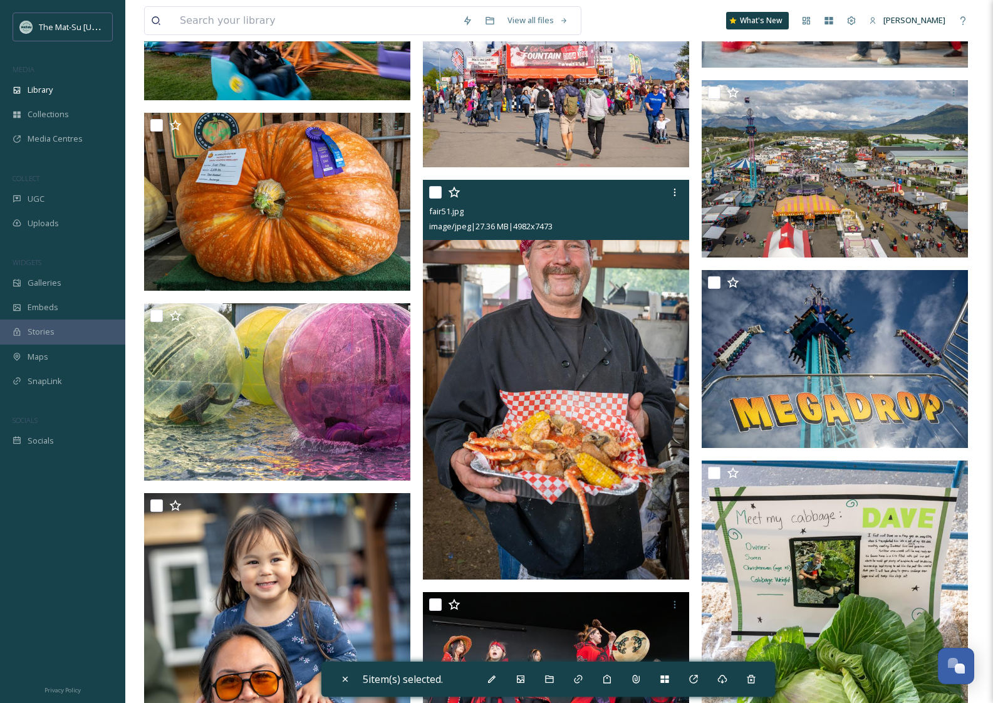
click at [433, 196] on input "checkbox" at bounding box center [435, 192] width 13 height 13
checkbox input "true"
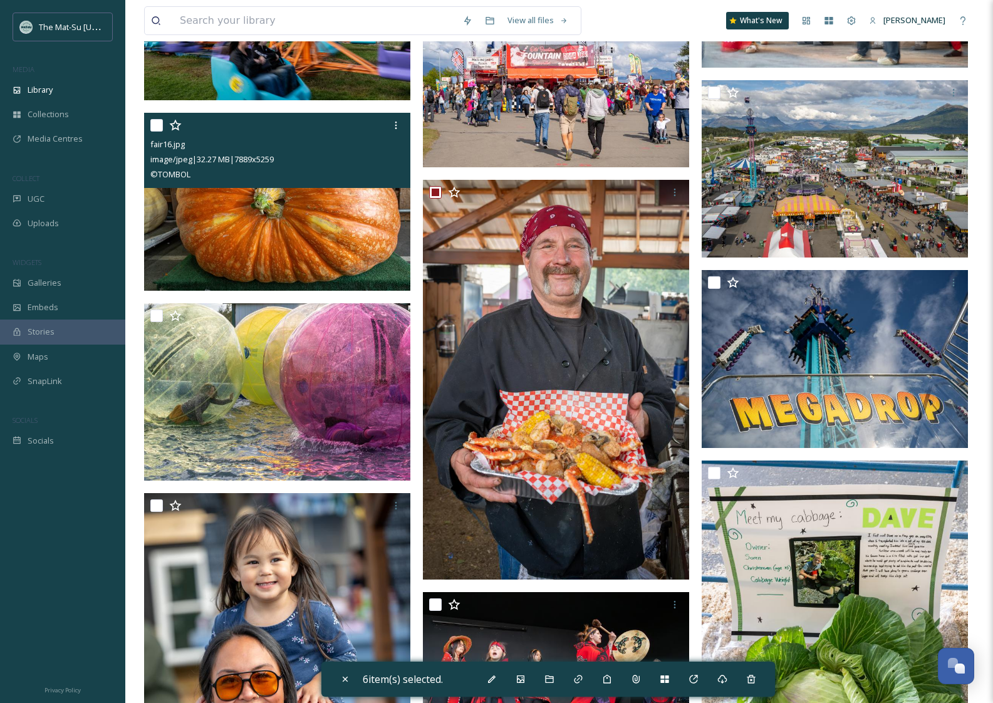
click at [155, 126] on input "checkbox" at bounding box center [156, 125] width 13 height 13
checkbox input "true"
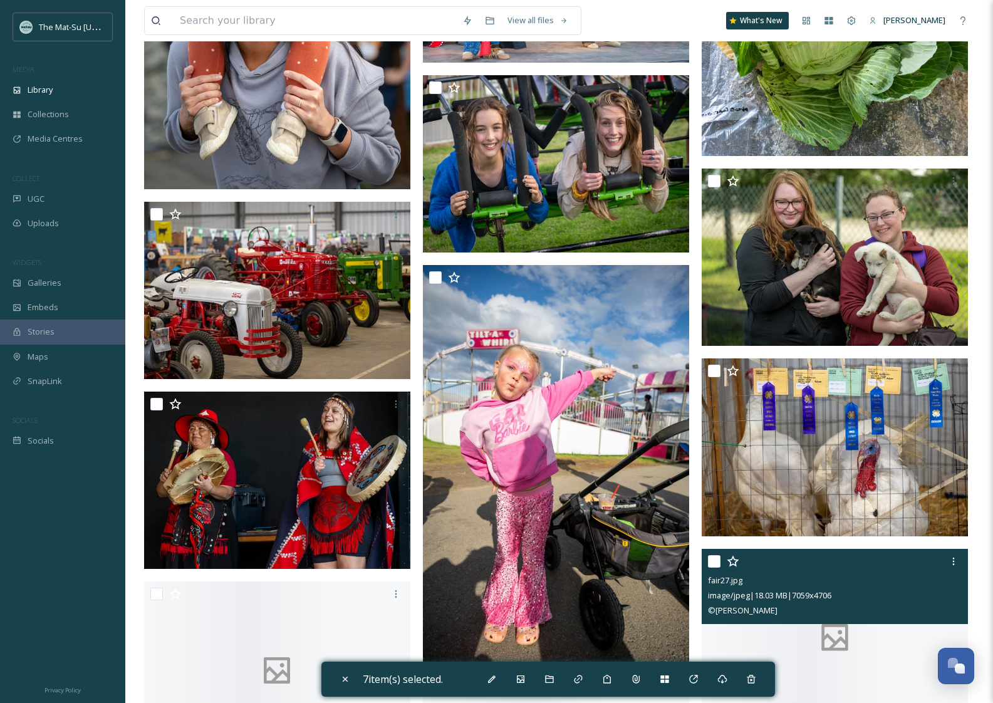
scroll to position [23138, 0]
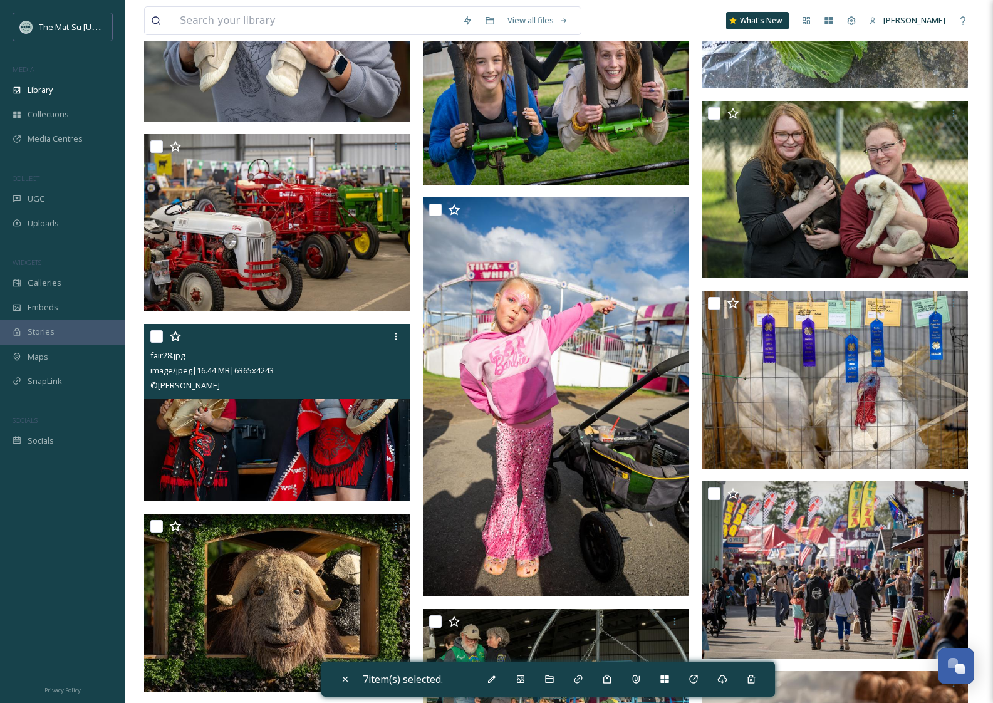
click at [153, 337] on input "checkbox" at bounding box center [156, 336] width 13 height 13
checkbox input "true"
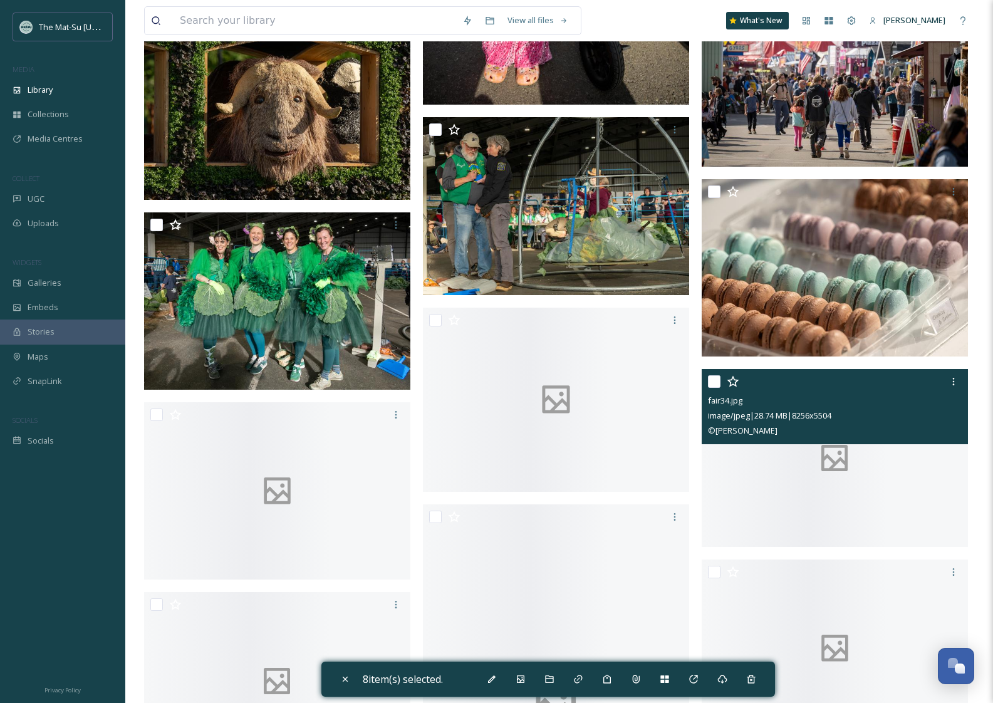
scroll to position [23751, 0]
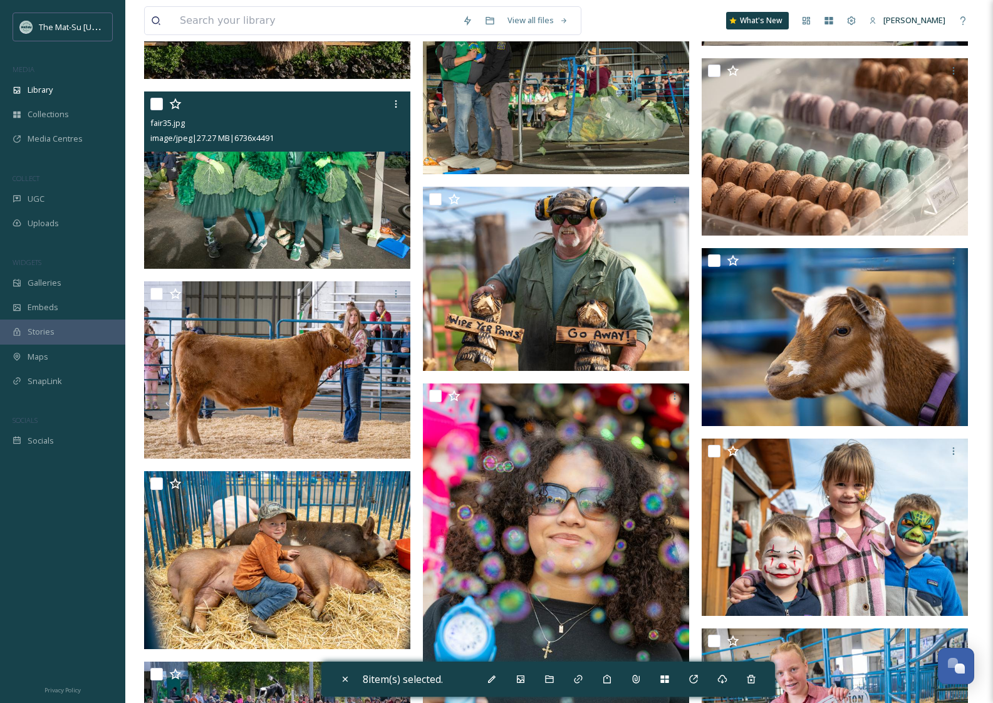
click at [157, 103] on input "checkbox" at bounding box center [156, 104] width 13 height 13
checkbox input "true"
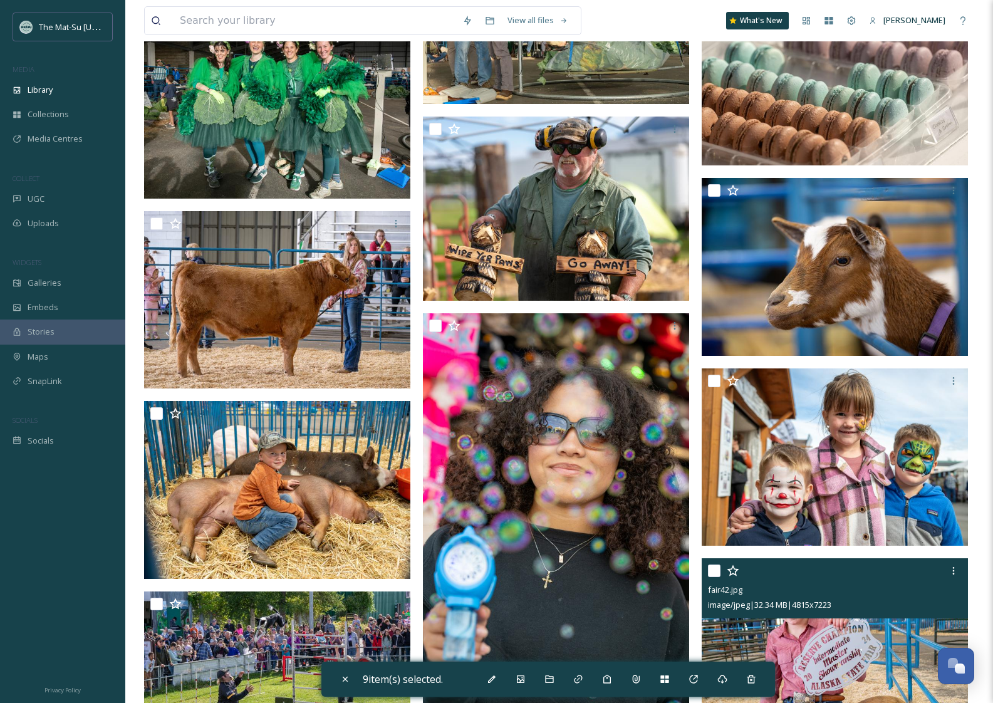
scroll to position [24143, 0]
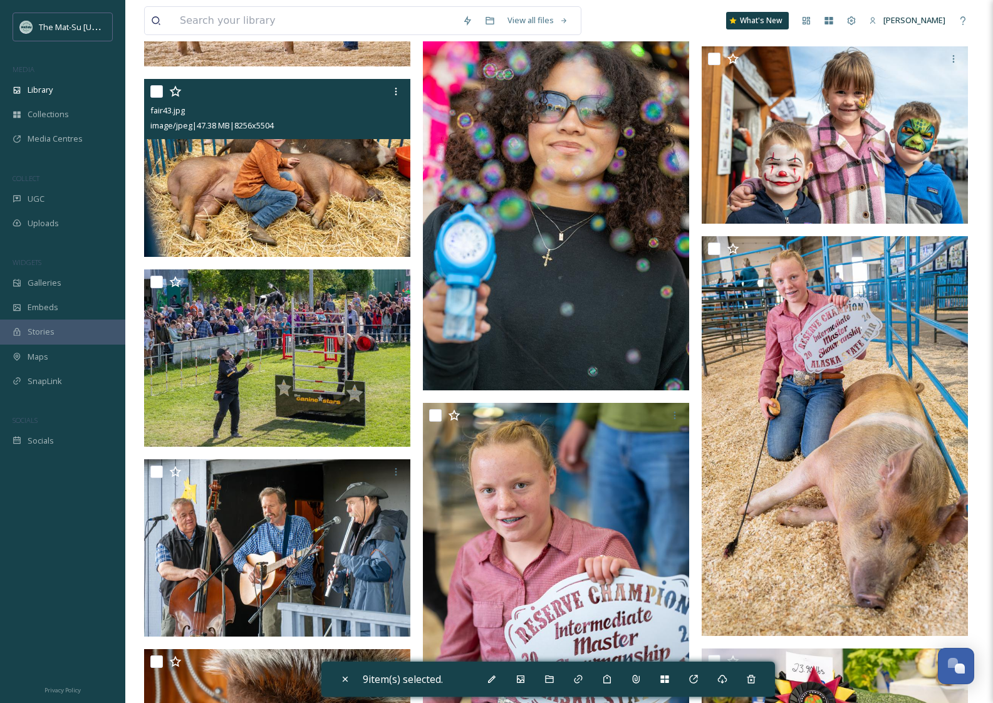
click at [161, 92] on input "checkbox" at bounding box center [156, 91] width 13 height 13
checkbox input "true"
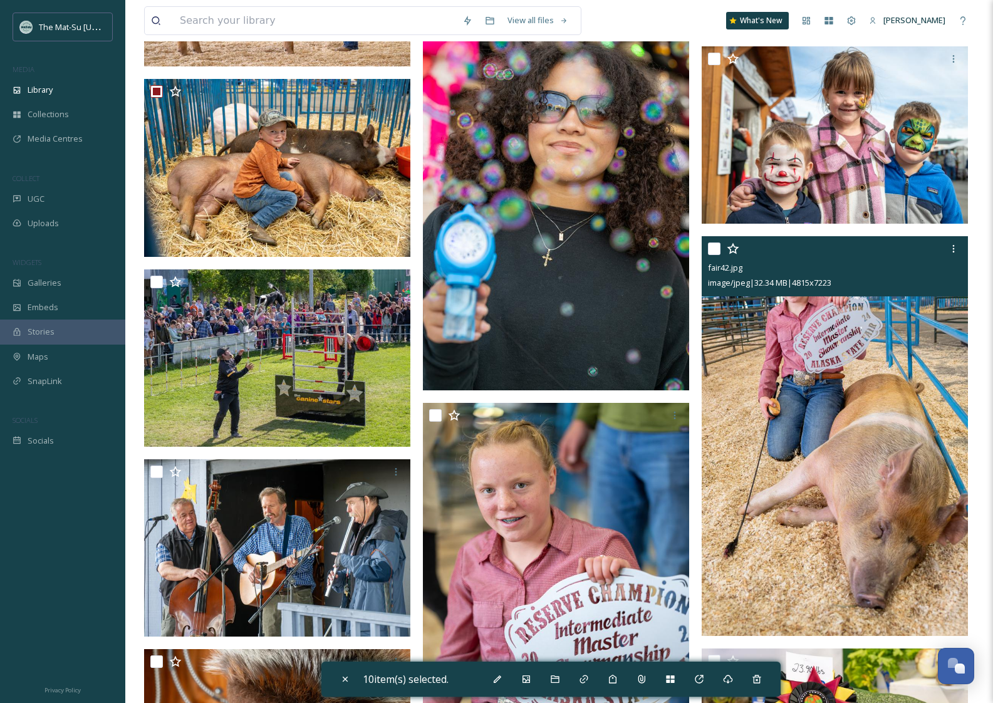
click at [714, 246] on input "checkbox" at bounding box center [714, 249] width 13 height 13
checkbox input "true"
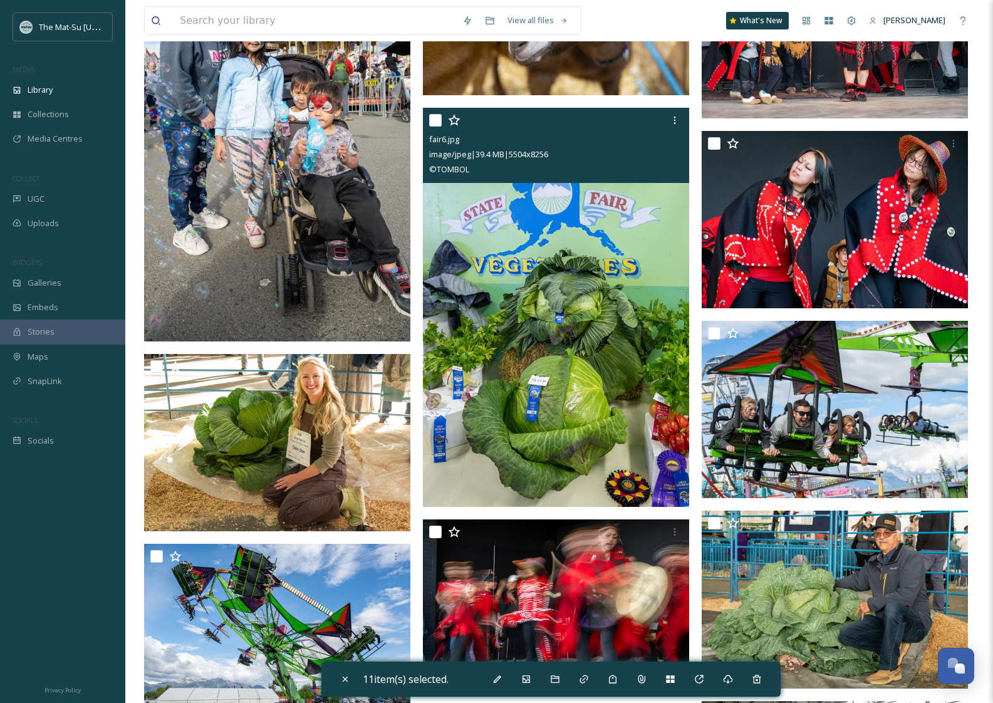
scroll to position [25442, 0]
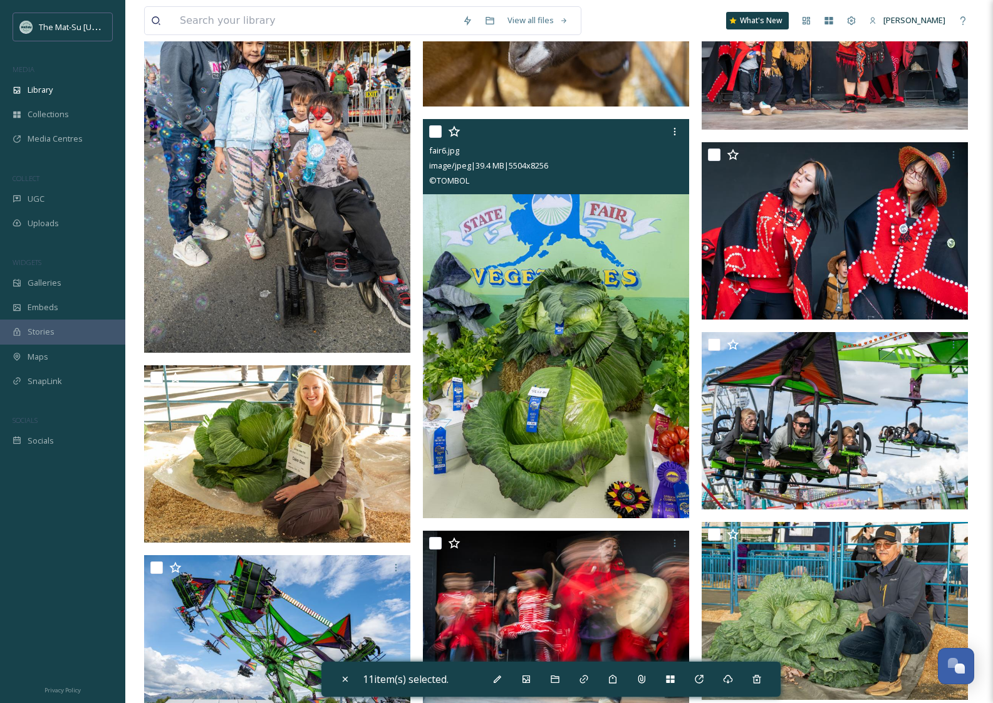
click at [437, 132] on input "checkbox" at bounding box center [435, 131] width 13 height 13
checkbox input "true"
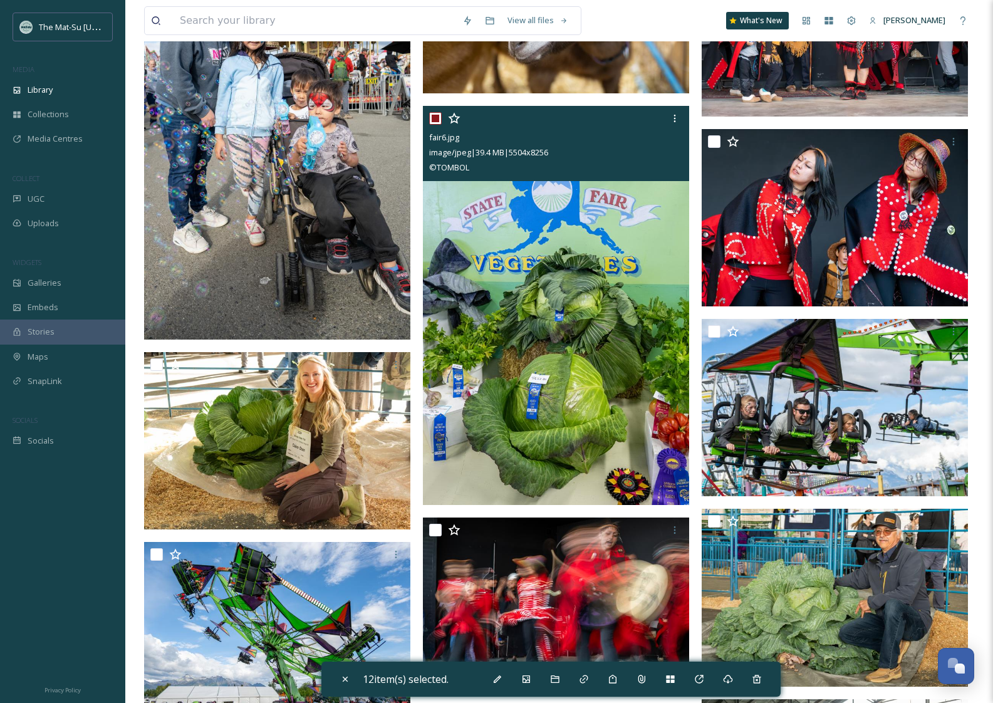
scroll to position [25559, 0]
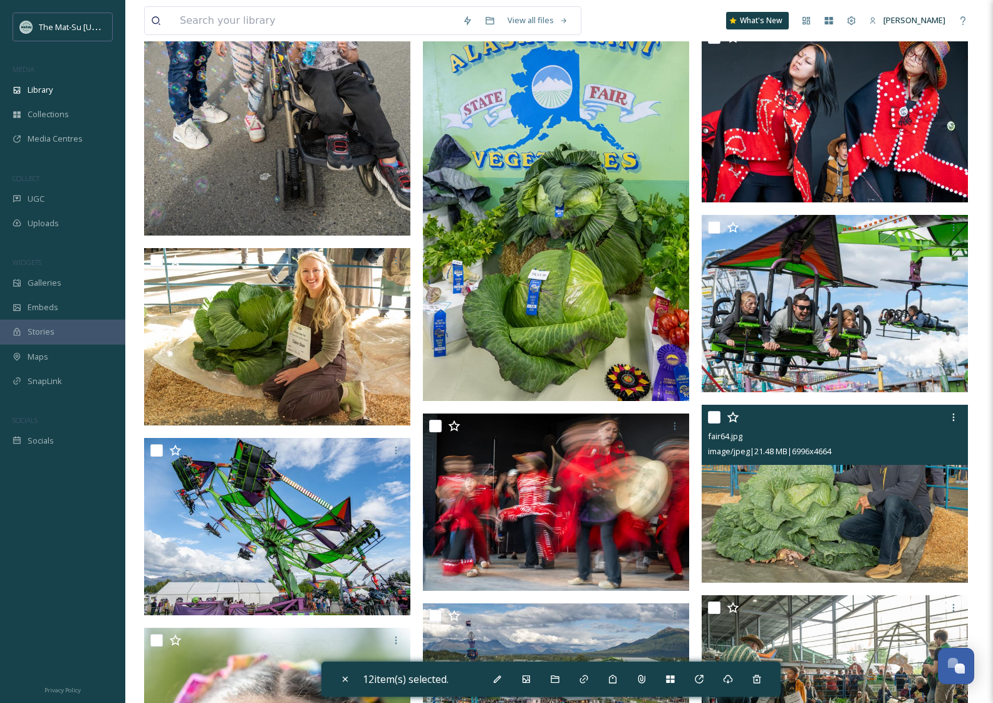
click at [711, 417] on input "checkbox" at bounding box center [714, 417] width 13 height 13
checkbox input "true"
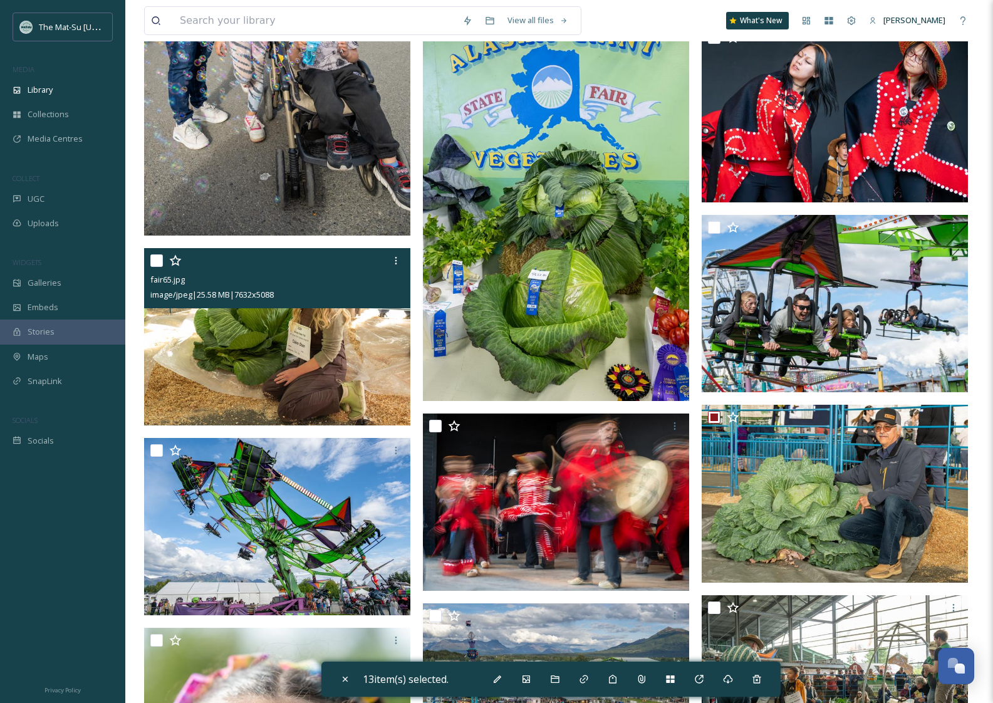
click at [154, 263] on input "checkbox" at bounding box center [156, 260] width 13 height 13
checkbox input "true"
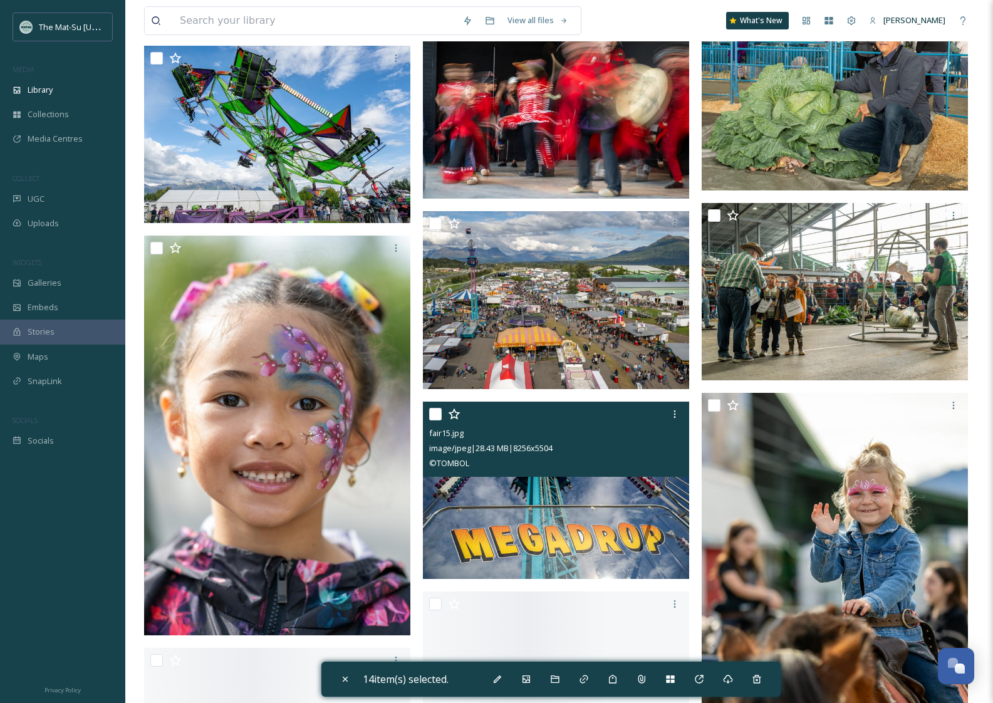
scroll to position [26294, 0]
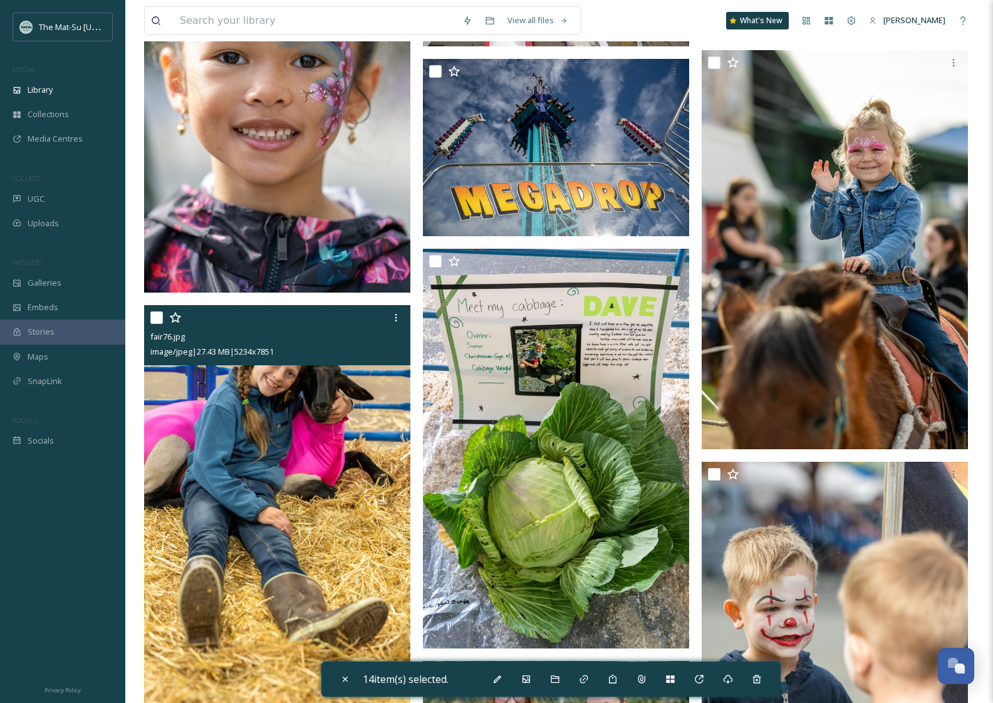
click at [159, 318] on input "checkbox" at bounding box center [156, 318] width 13 height 13
checkbox input "true"
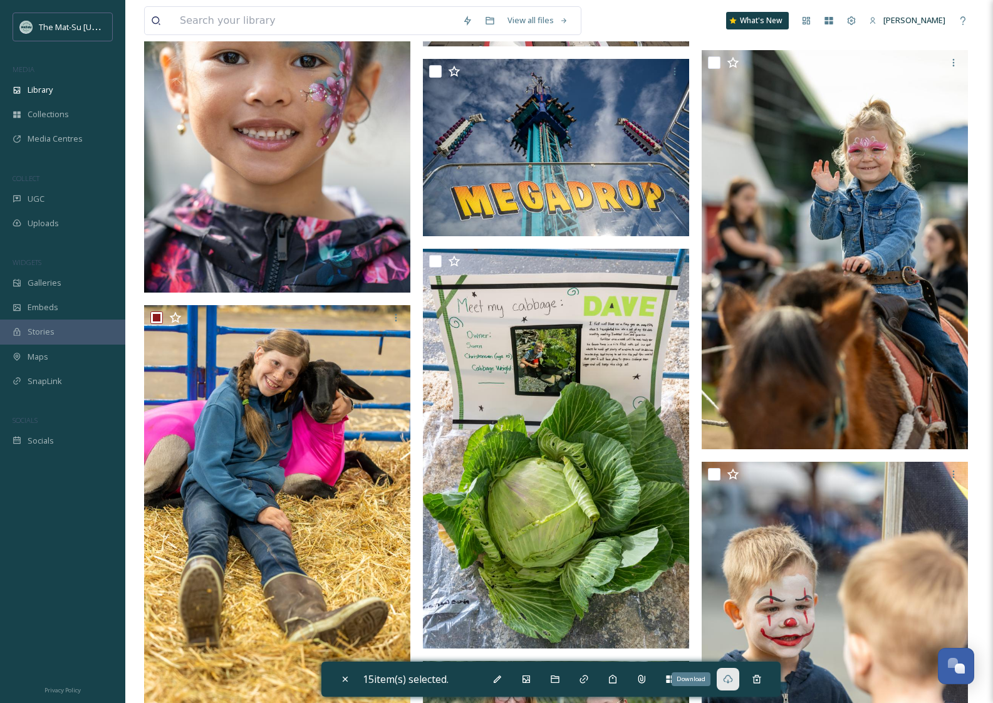
click at [733, 682] on icon at bounding box center [728, 679] width 10 height 10
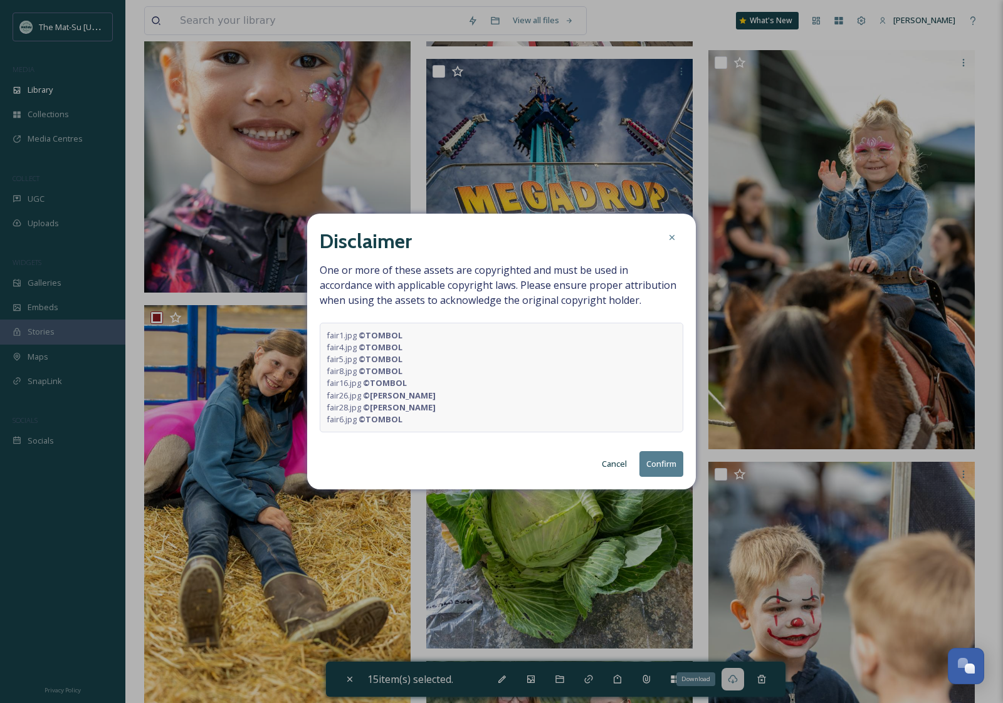
click at [651, 459] on button "Confirm" at bounding box center [661, 464] width 44 height 26
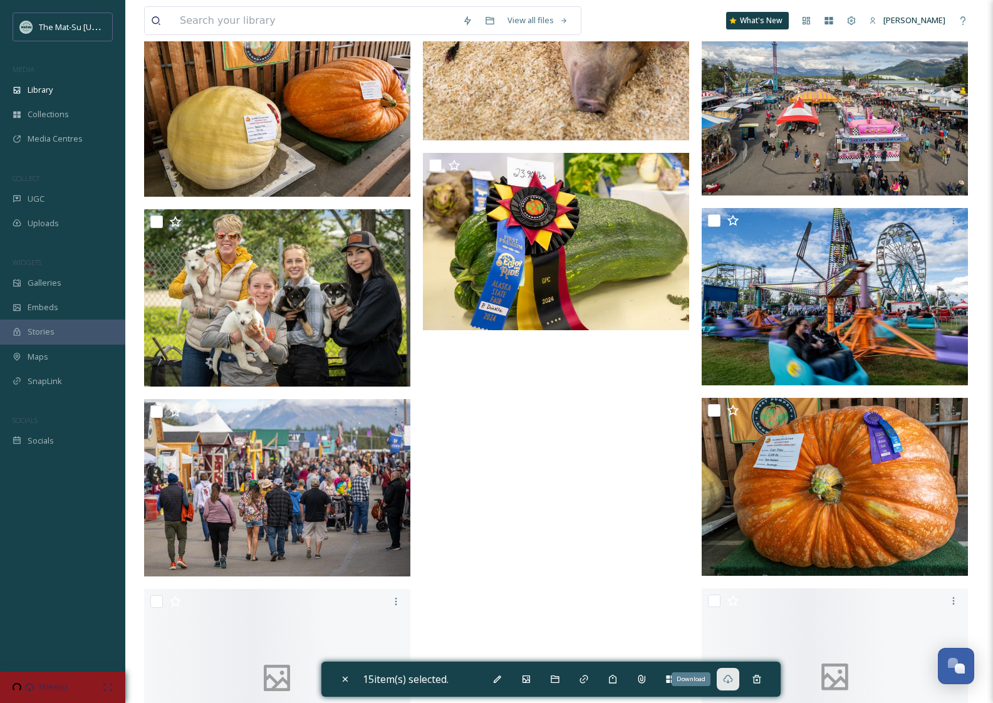
scroll to position [28801, 0]
